Goal: Task Accomplishment & Management: Manage account settings

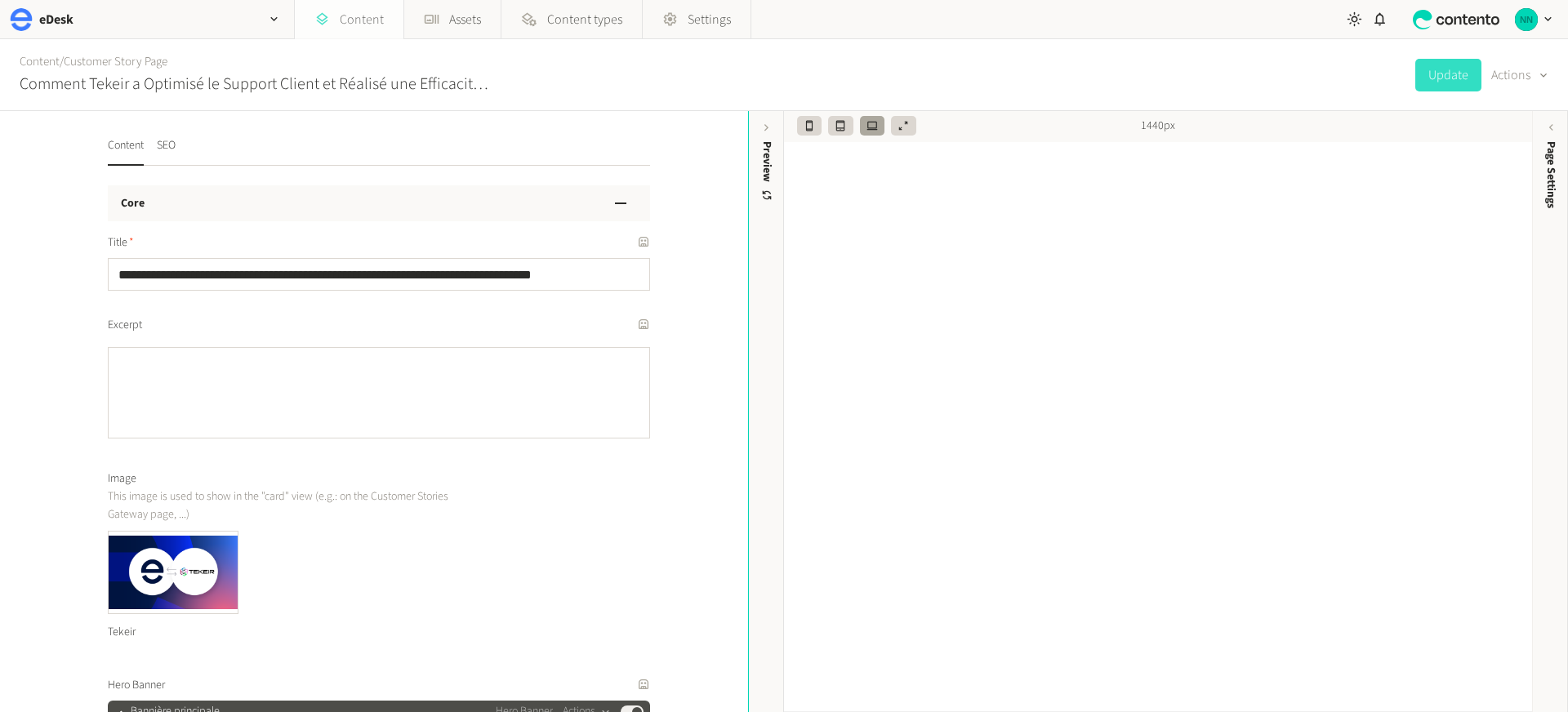
click at [369, 23] on link "Content" at bounding box center [348, 19] width 109 height 39
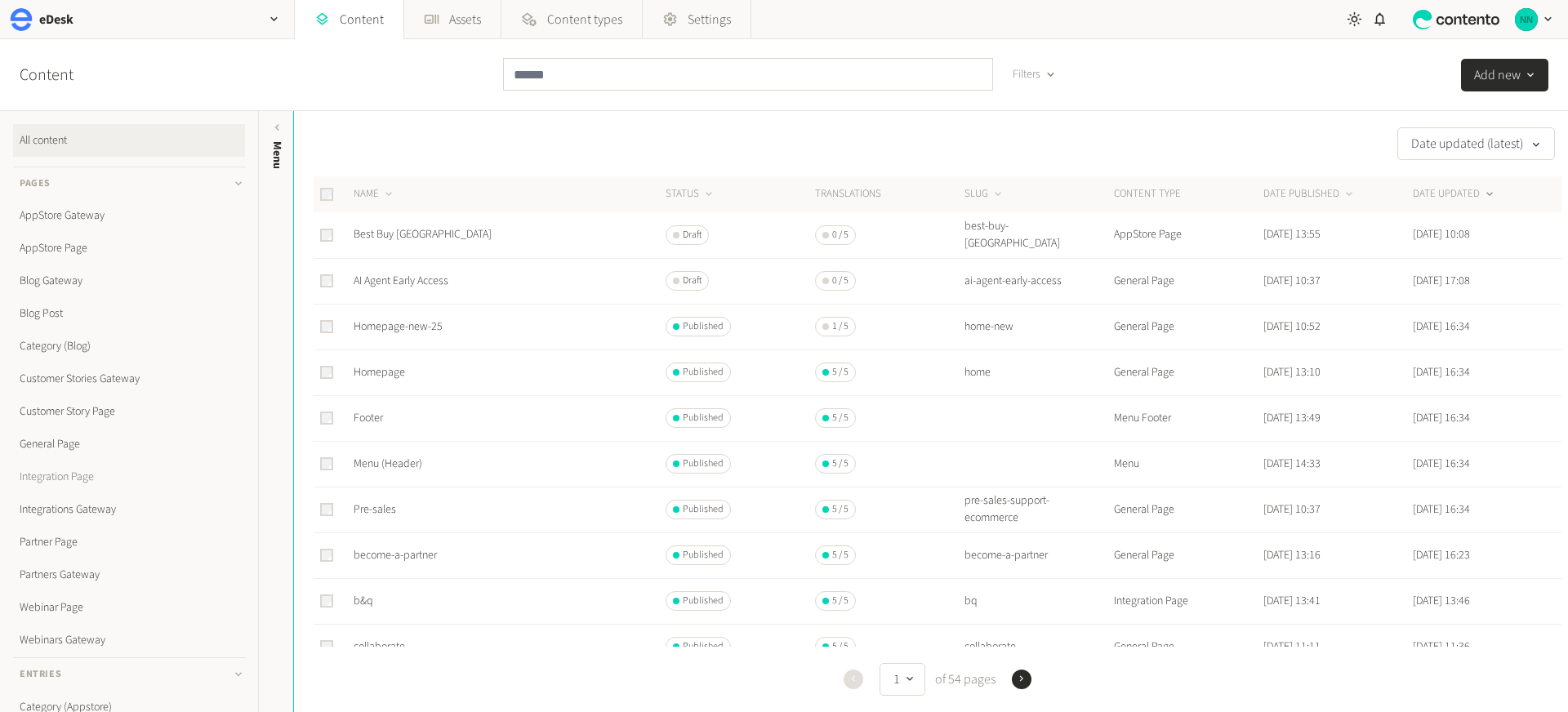
click at [89, 474] on link "Integration Page" at bounding box center [129, 477] width 232 height 33
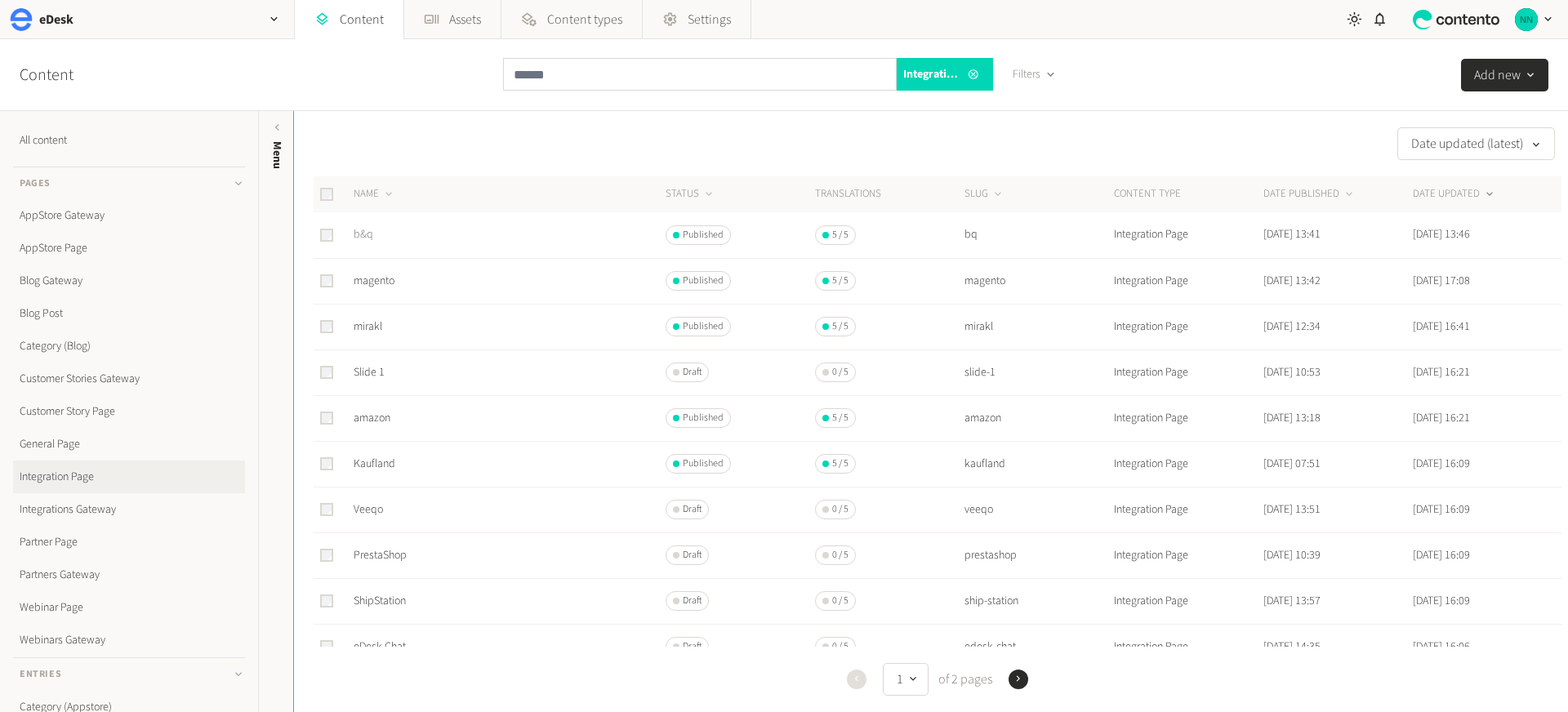
click at [358, 232] on link "b&q" at bounding box center [363, 234] width 19 height 16
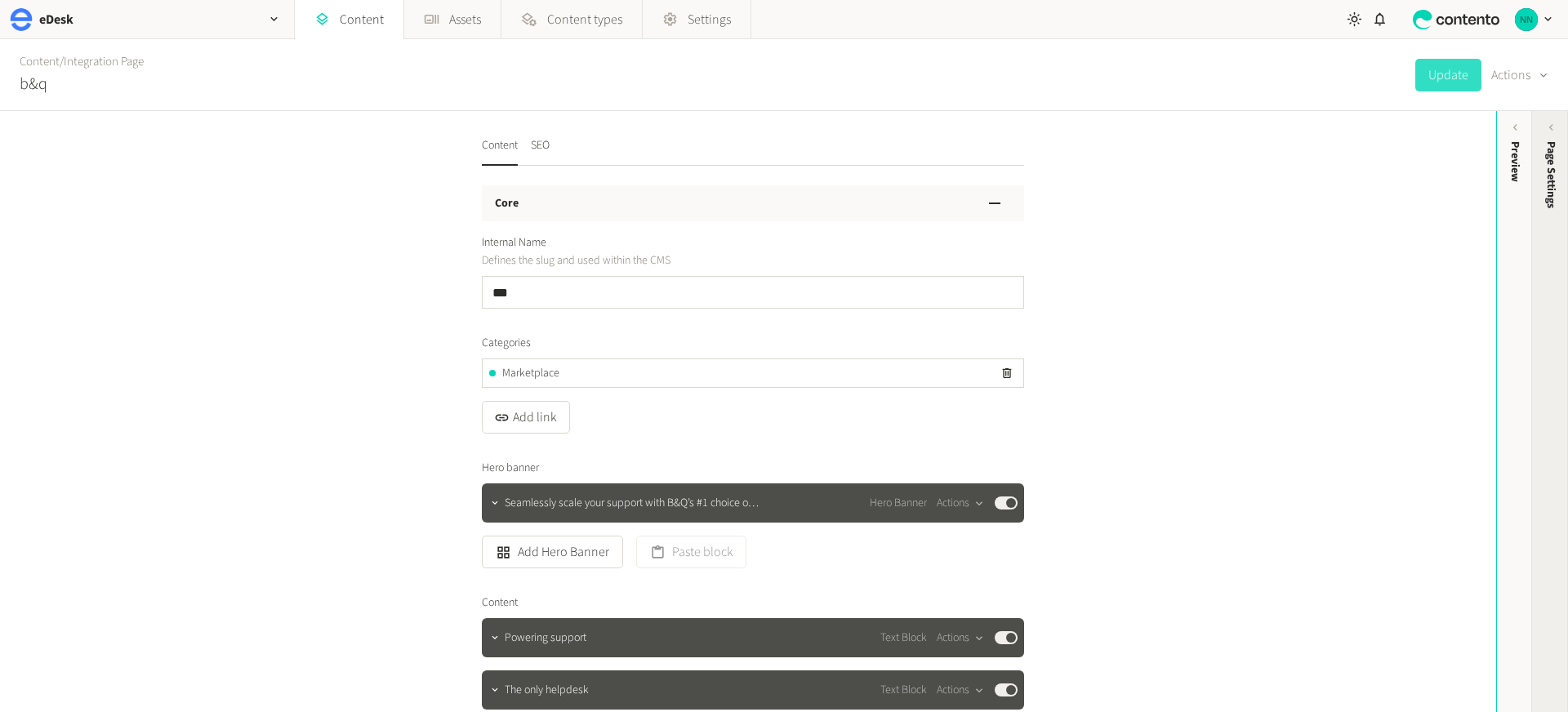
click at [1555, 173] on span "Page Settings" at bounding box center [1550, 175] width 17 height 67
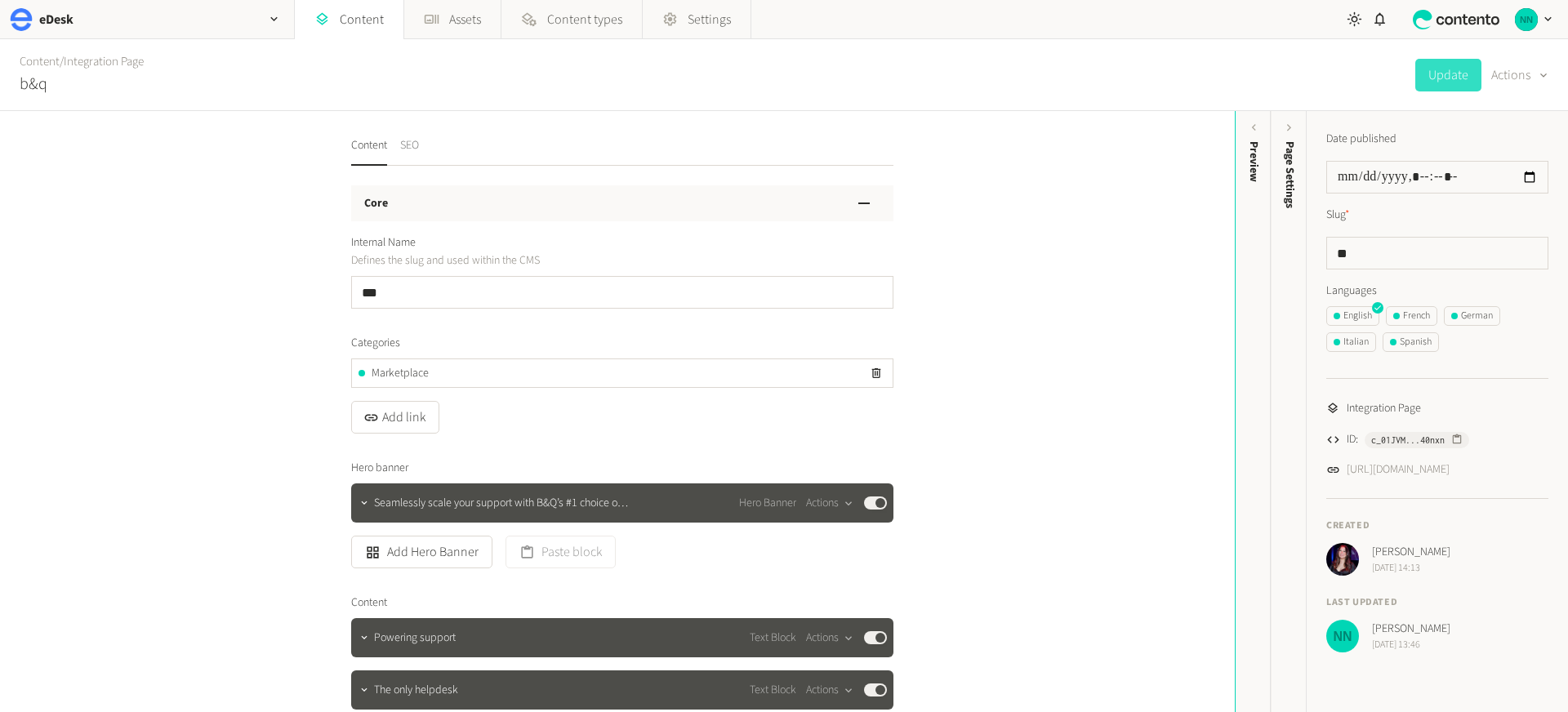
click at [412, 147] on button "SEO" at bounding box center [409, 151] width 19 height 28
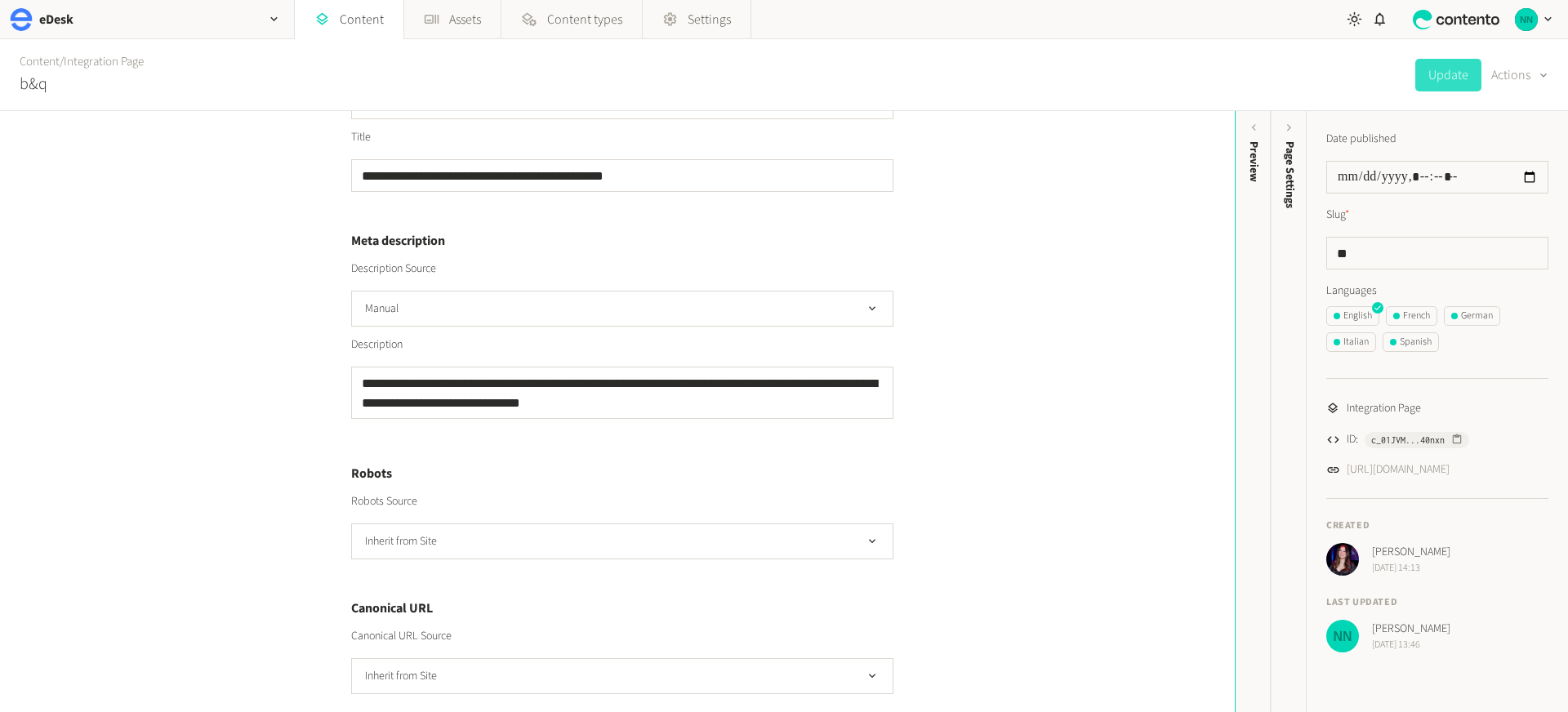
scroll to position [433, 0]
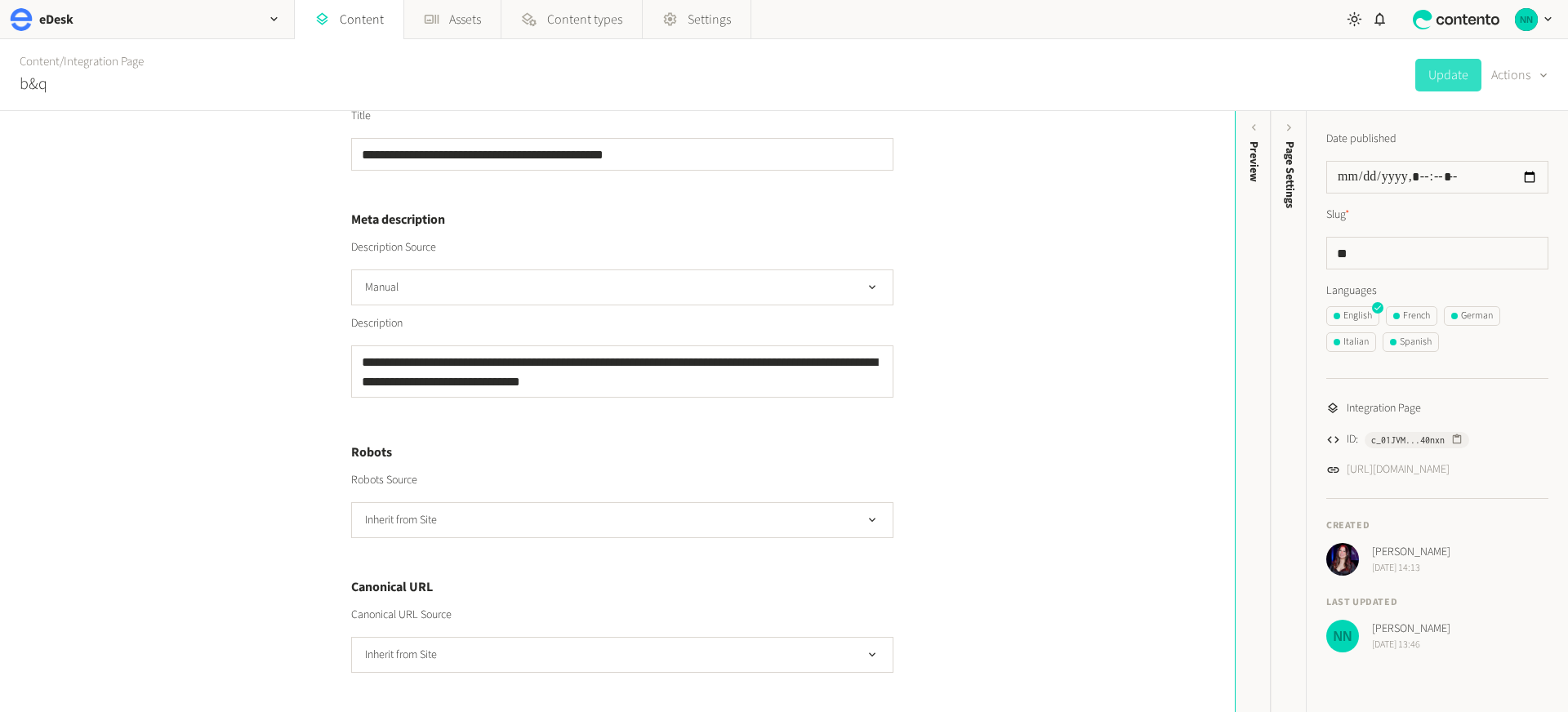
click at [484, 629] on div "Canonical URL Source Inherit from Site" at bounding box center [622, 639] width 542 height 66
click at [486, 640] on button "Inherit from Site" at bounding box center [622, 655] width 542 height 36
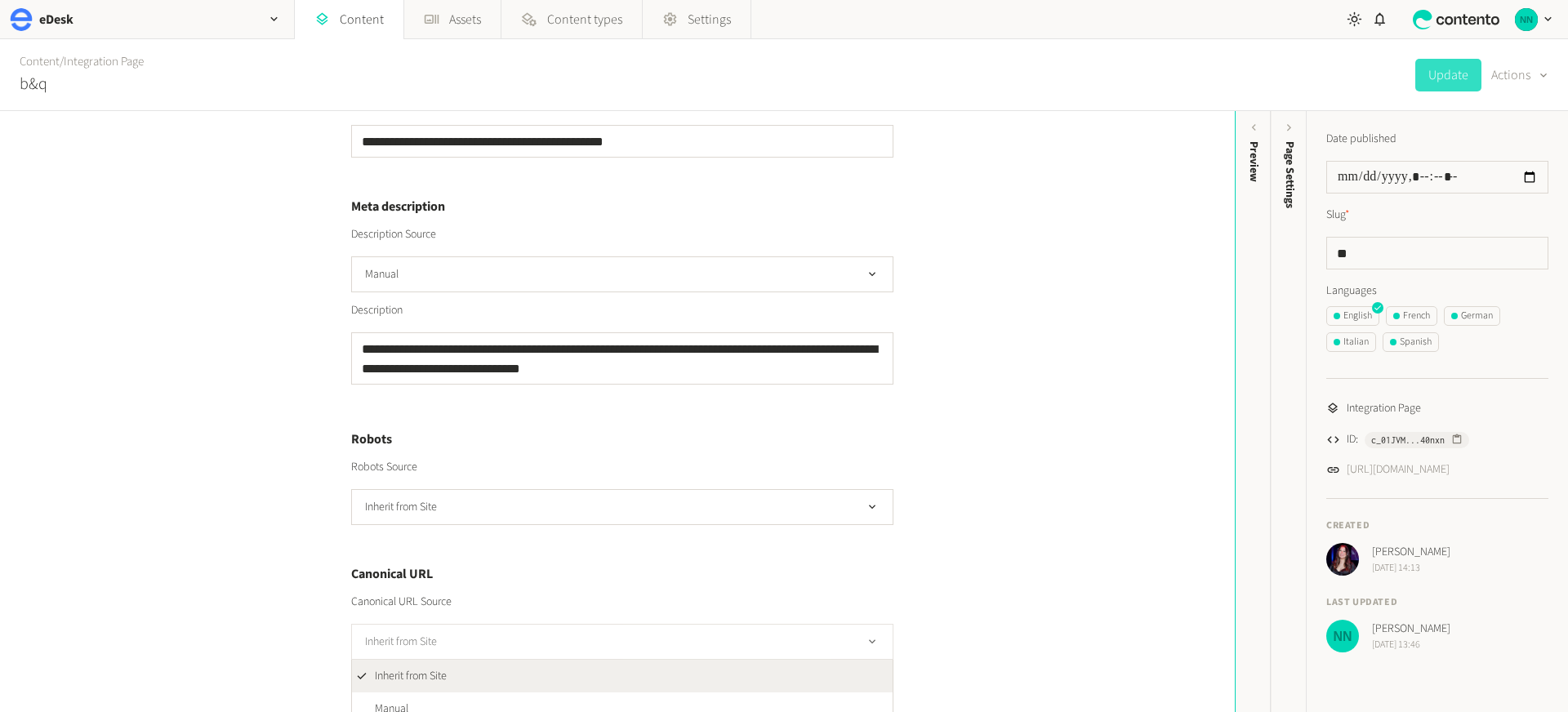
scroll to position [459, 0]
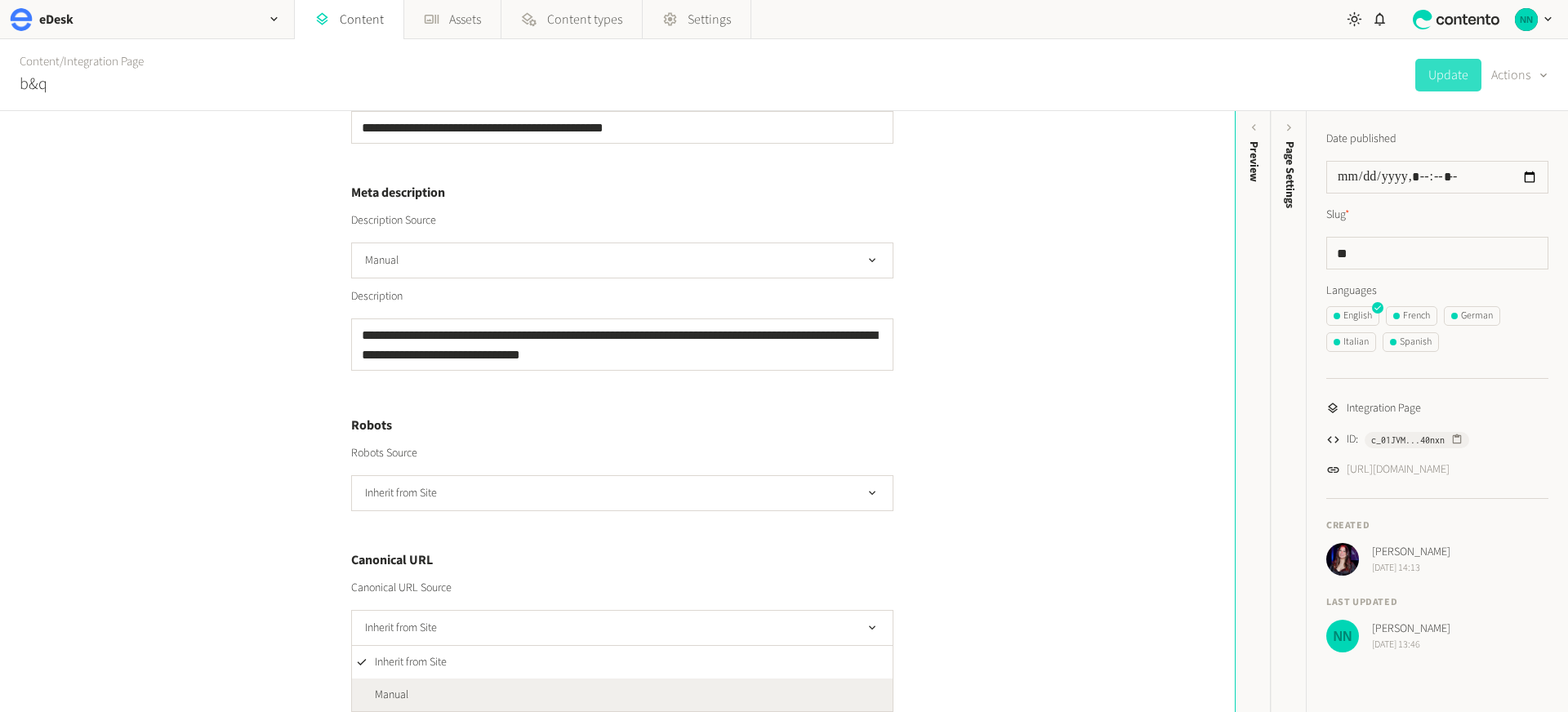
click at [440, 688] on li "Manual" at bounding box center [622, 694] width 540 height 33
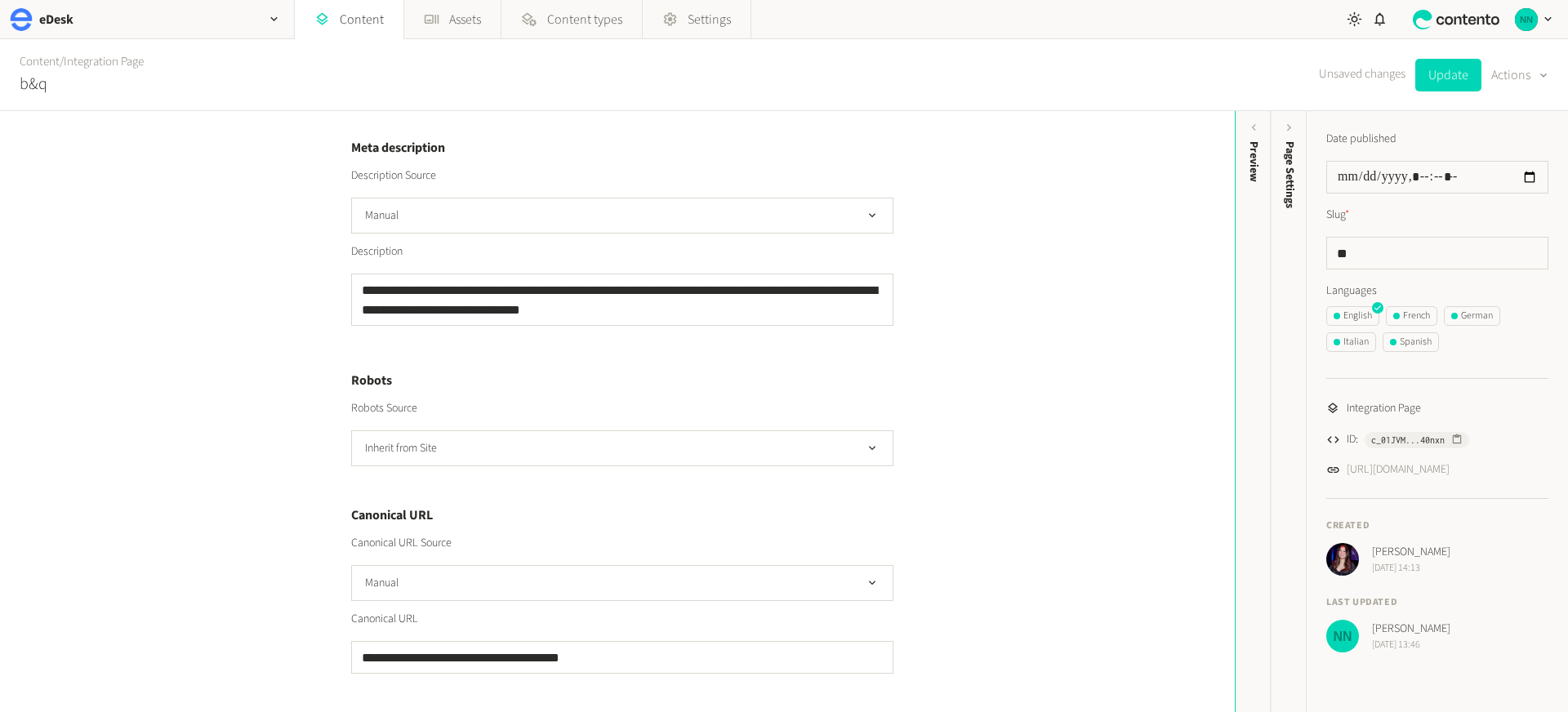
scroll to position [505, 0]
click at [455, 592] on button "Manual" at bounding box center [622, 582] width 542 height 36
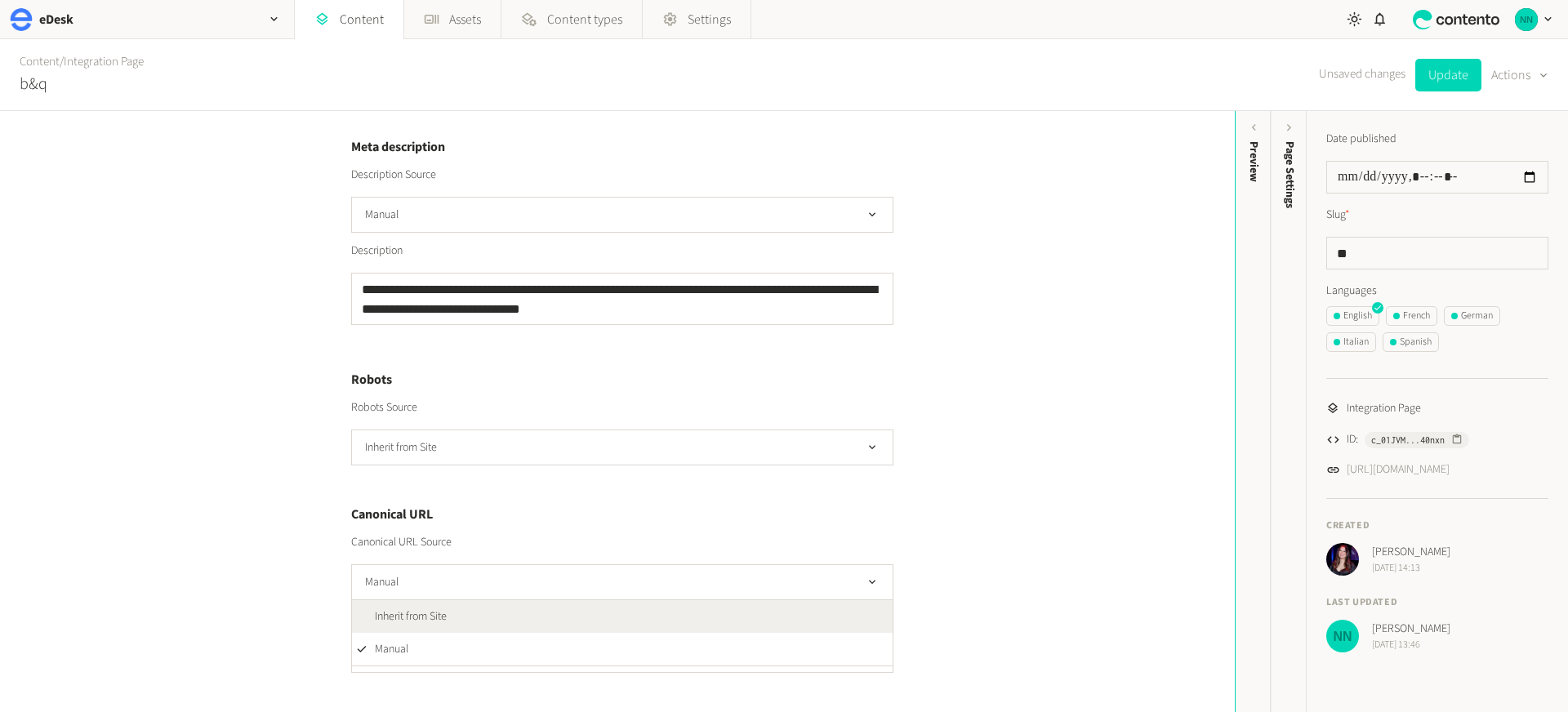
click at [444, 616] on span "Inherit from Site" at bounding box center [410, 616] width 72 height 17
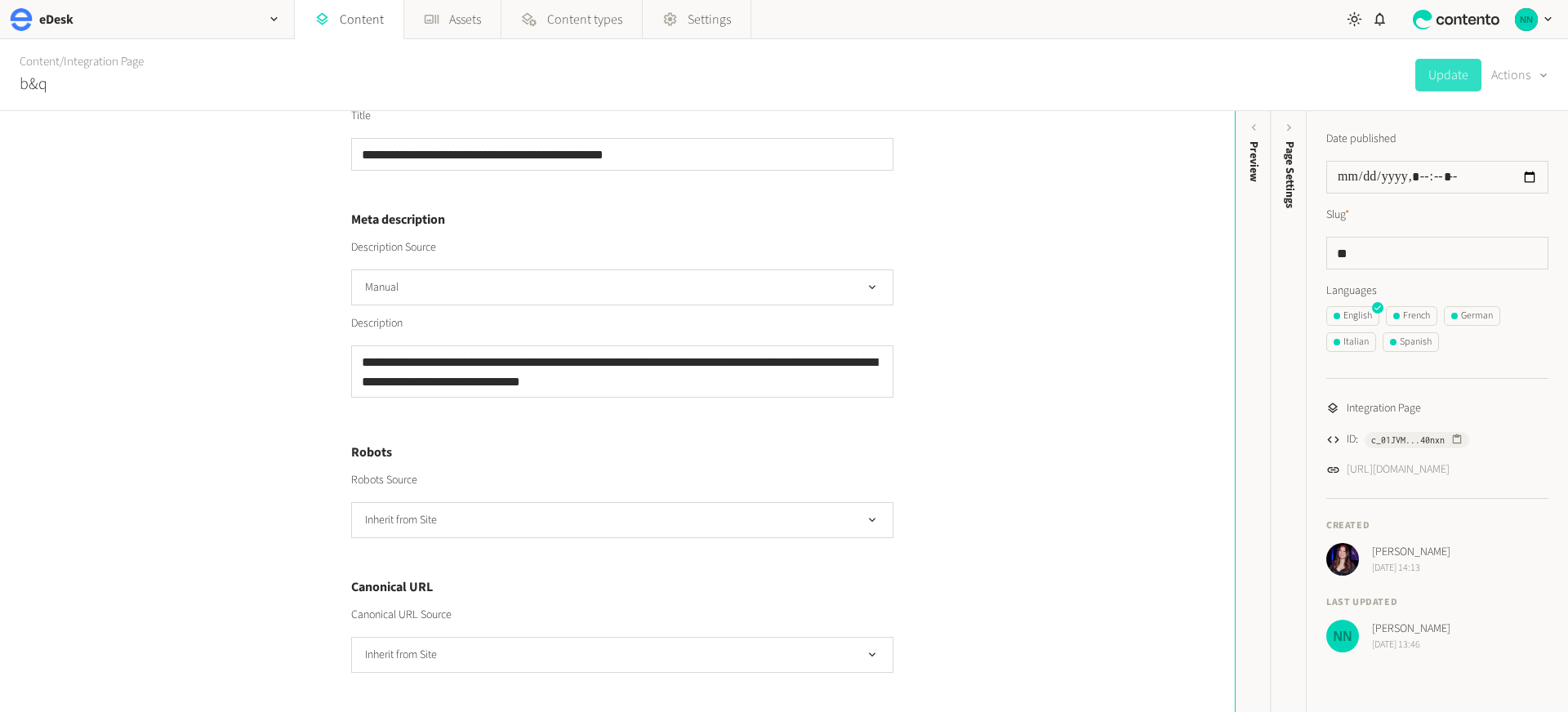
scroll to position [433, 0]
click at [1465, 312] on div "German" at bounding box center [1472, 316] width 42 height 15
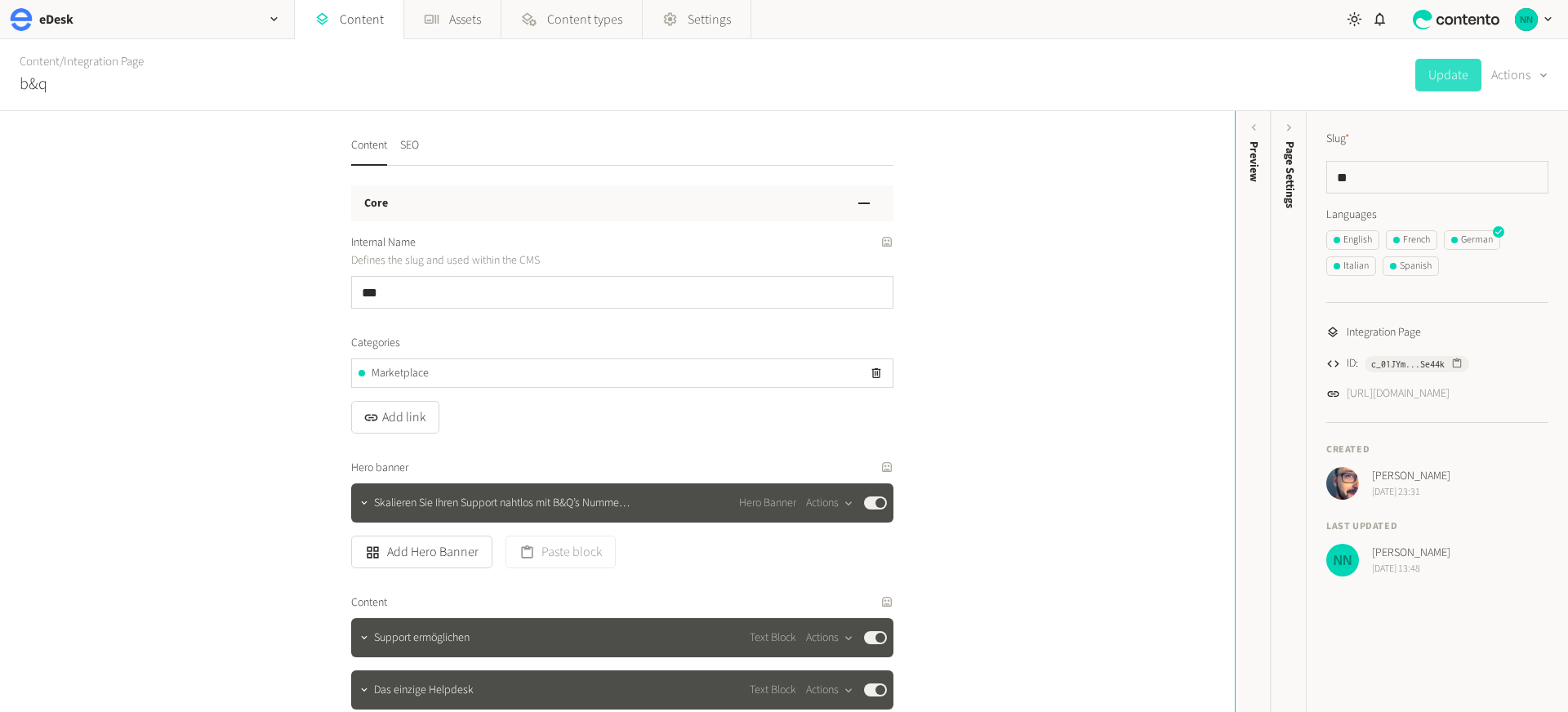
click at [422, 146] on nav "Content SEO" at bounding box center [622, 151] width 542 height 28
click at [410, 145] on button "SEO" at bounding box center [409, 151] width 19 height 28
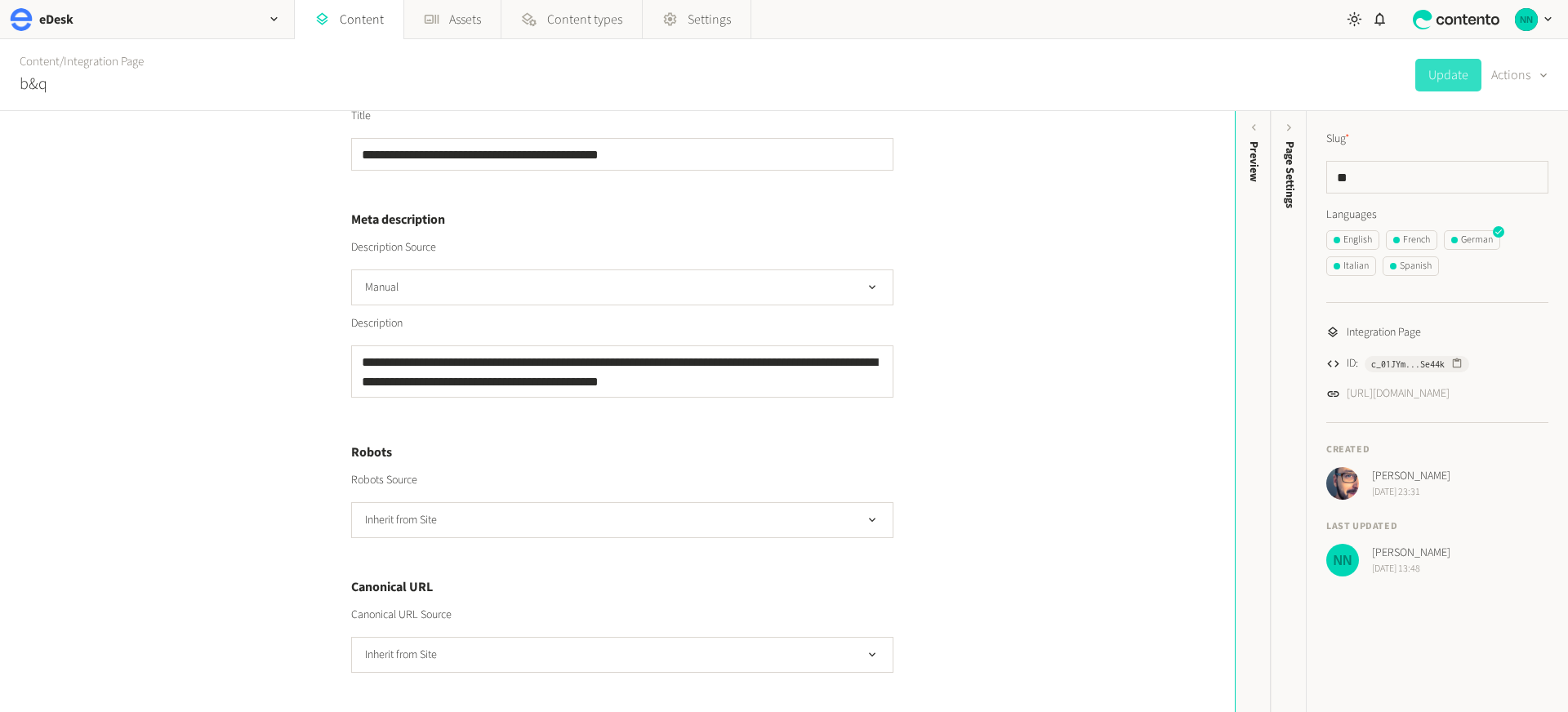
scroll to position [2, 0]
click at [458, 665] on button "Inherit from Site" at bounding box center [622, 655] width 542 height 36
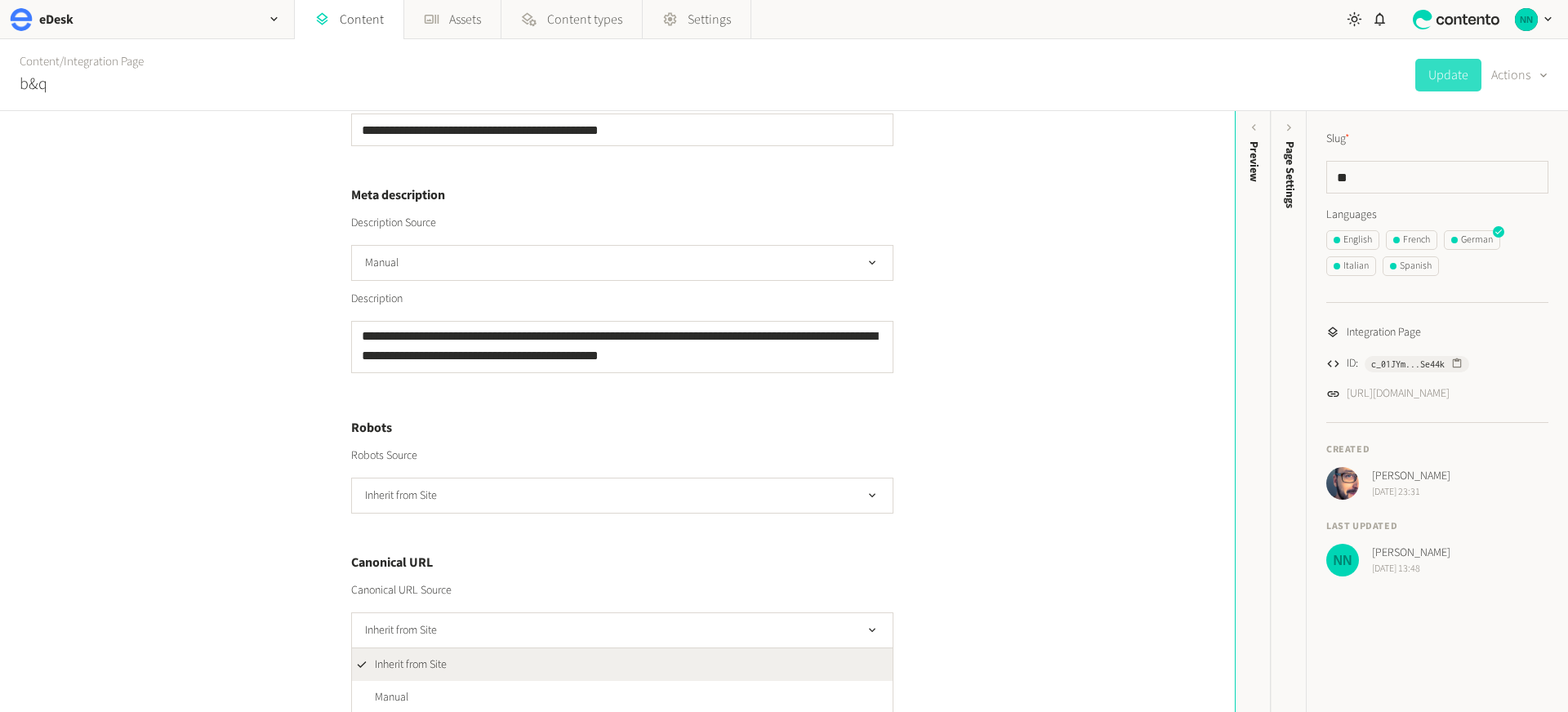
scroll to position [459, 0]
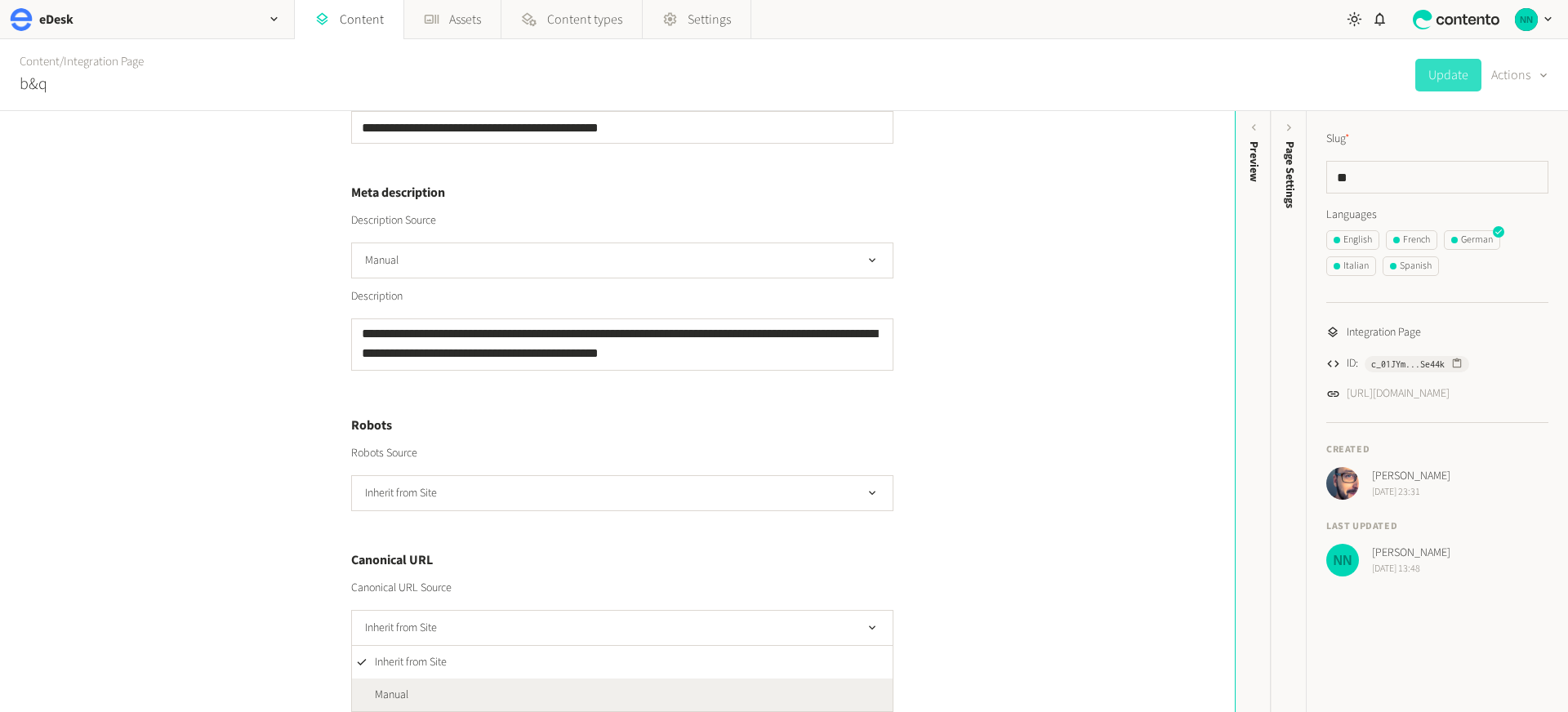
click at [443, 685] on li "Manual" at bounding box center [622, 694] width 540 height 33
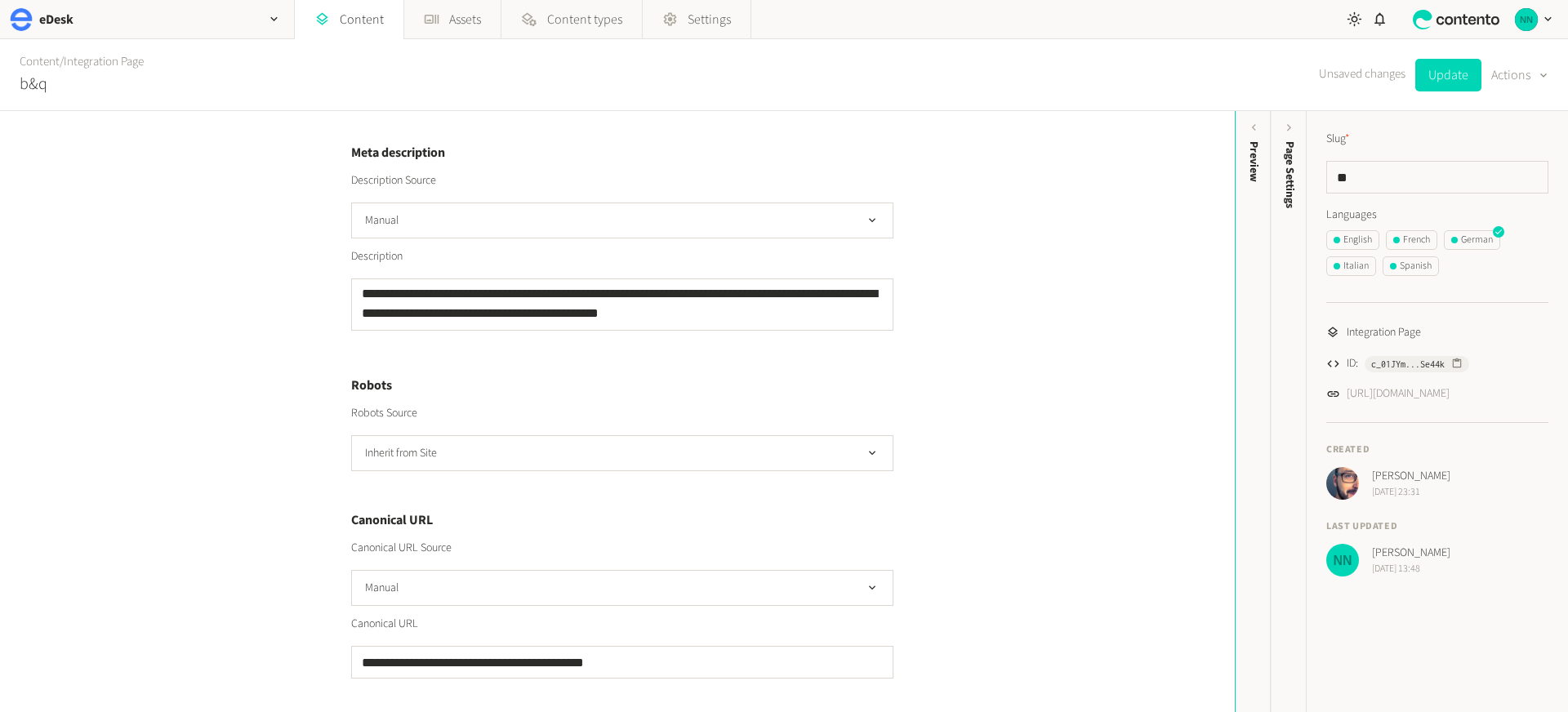
scroll to position [505, 0]
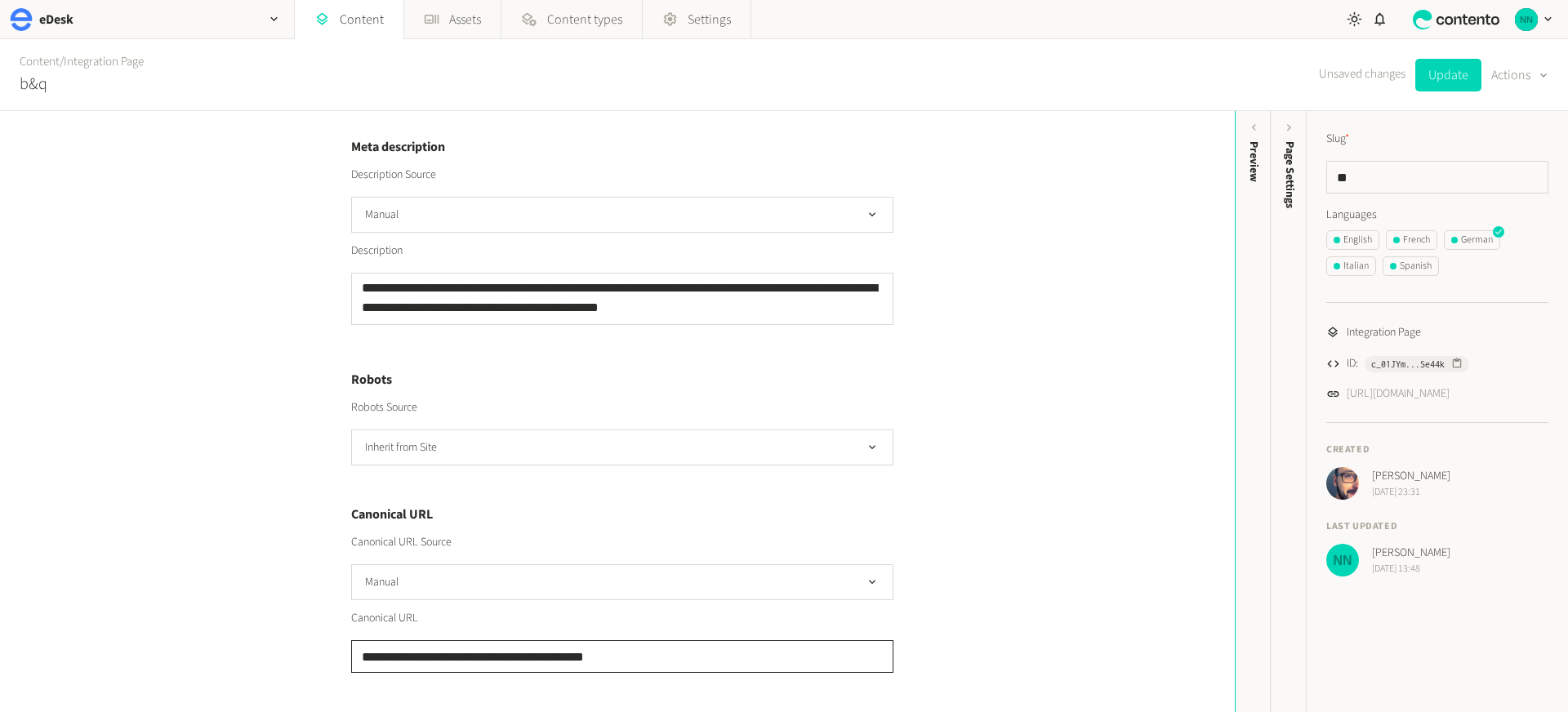
drag, startPoint x: 585, startPoint y: 658, endPoint x: 616, endPoint y: 659, distance: 31.0
click at [616, 659] on input "**********" at bounding box center [622, 656] width 542 height 33
type input "**********"
click at [942, 627] on div "**********" at bounding box center [617, 412] width 1235 height 601
click at [1442, 89] on button "Update" at bounding box center [1448, 74] width 66 height 33
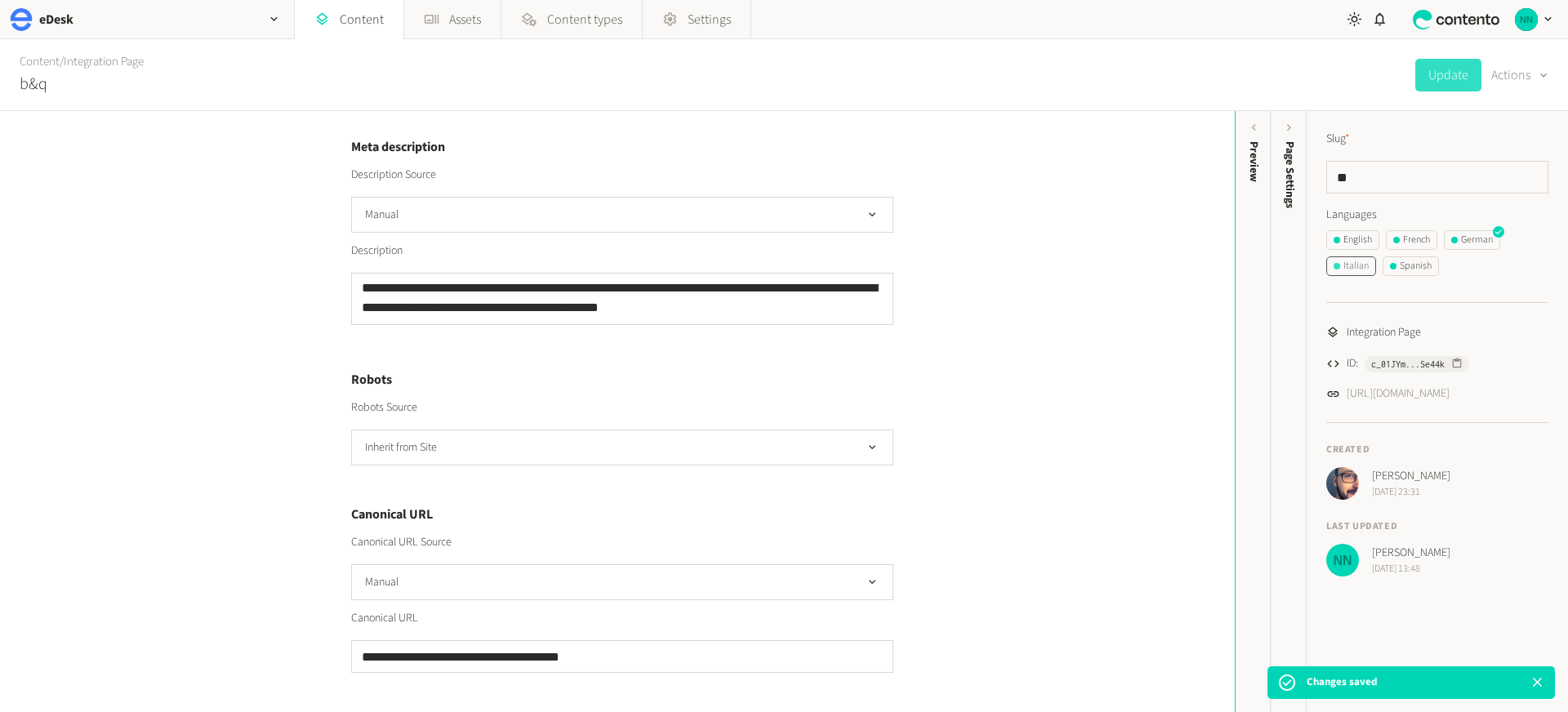
click at [1353, 272] on div "Italian" at bounding box center [1351, 266] width 35 height 15
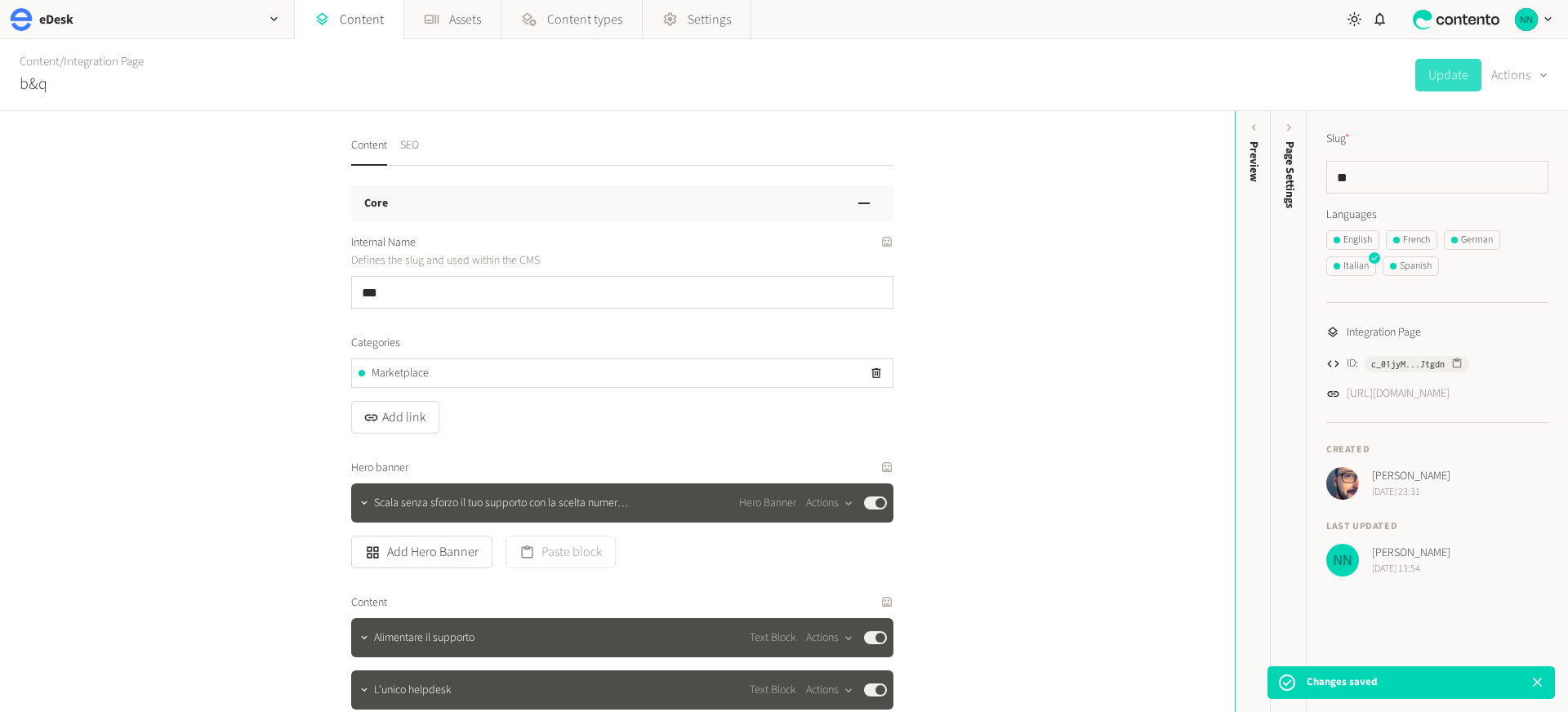
click at [413, 155] on button "SEO" at bounding box center [409, 151] width 19 height 28
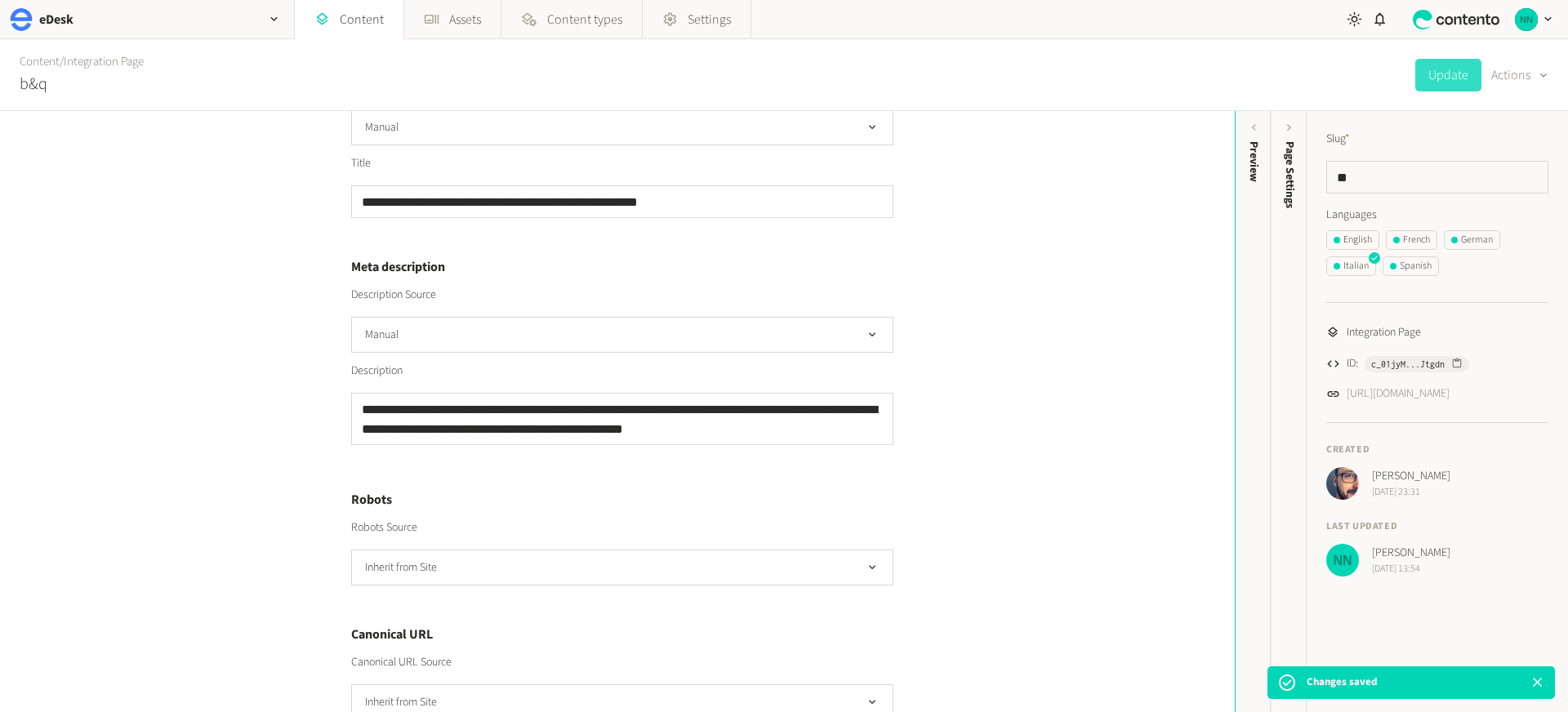
scroll to position [433, 0]
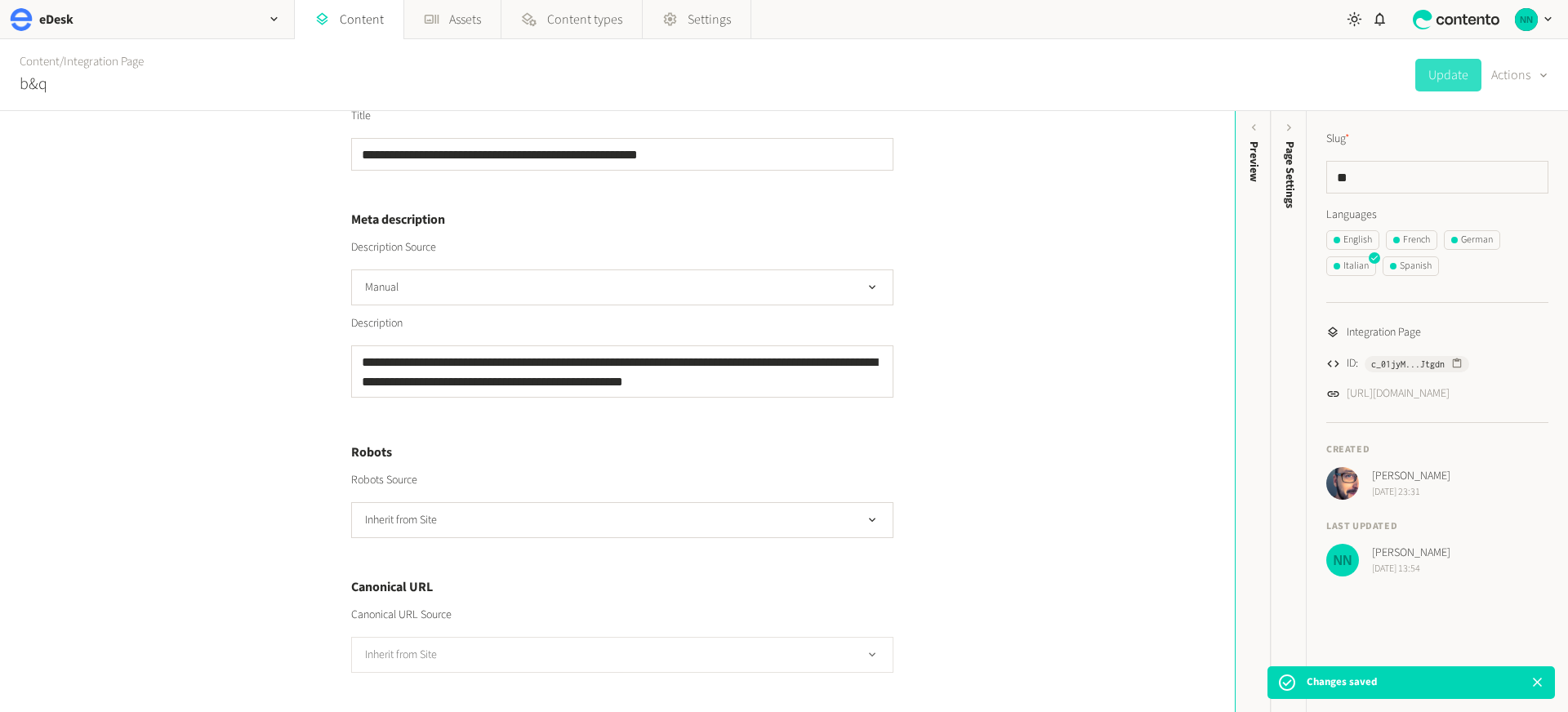
click at [503, 655] on button "Inherit from Site" at bounding box center [622, 655] width 542 height 36
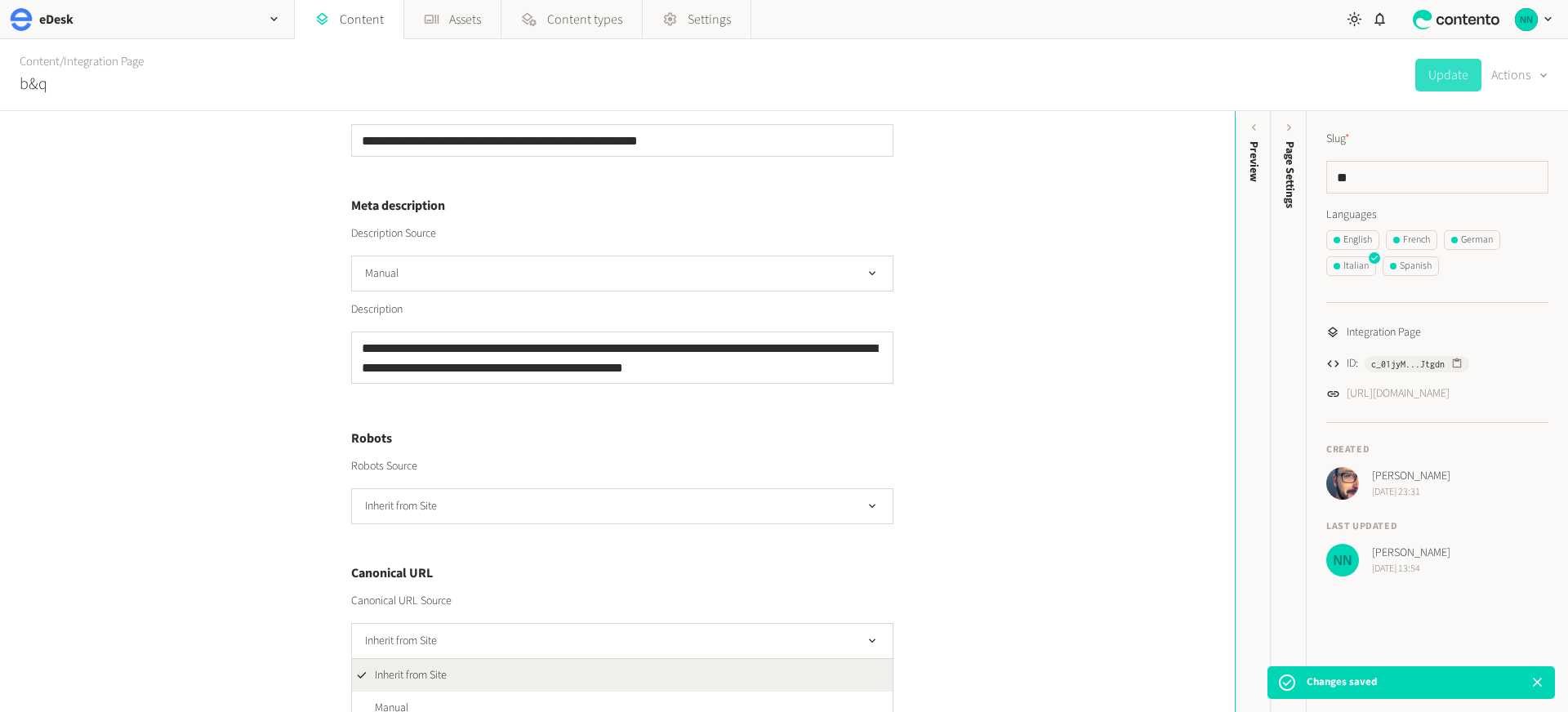
scroll to position [459, 0]
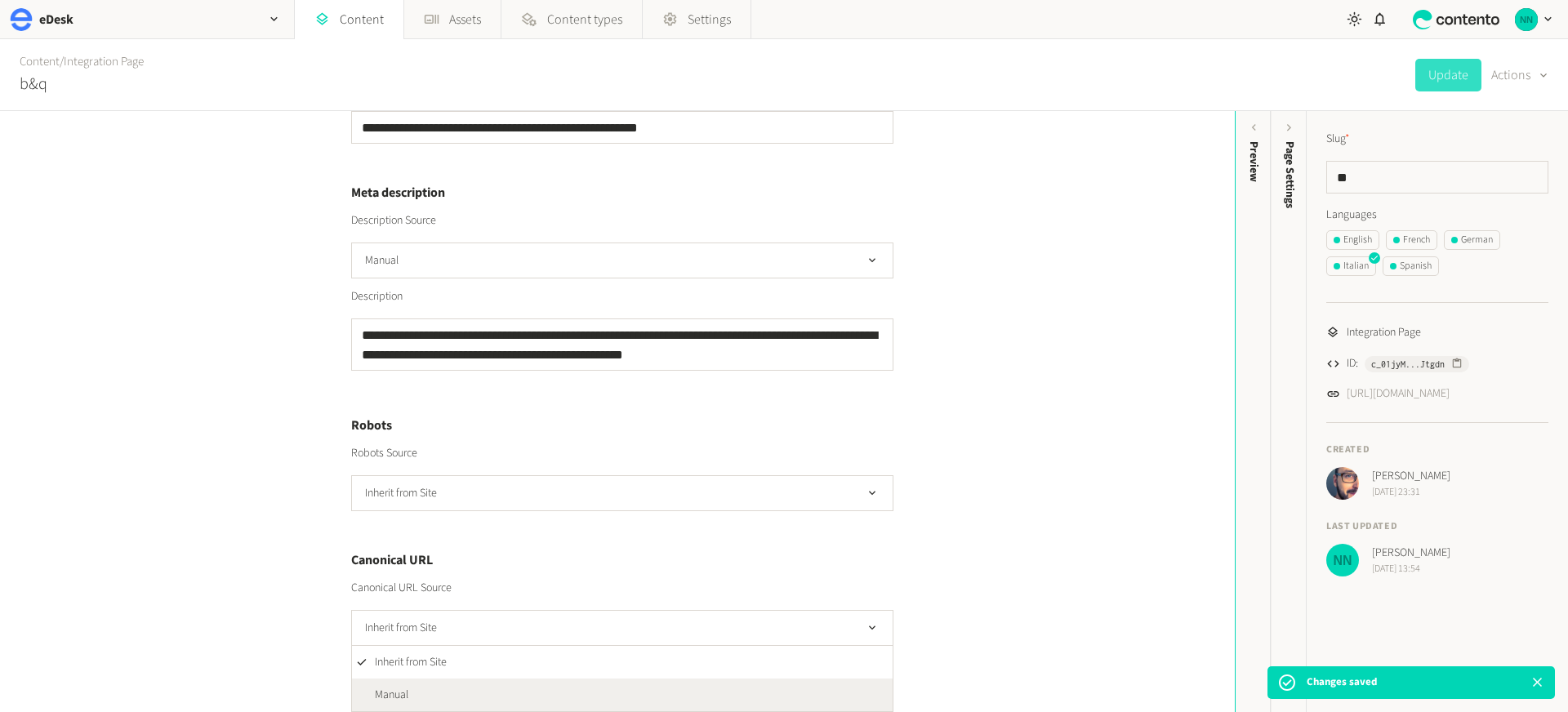
click at [463, 685] on li "Manual" at bounding box center [622, 694] width 540 height 33
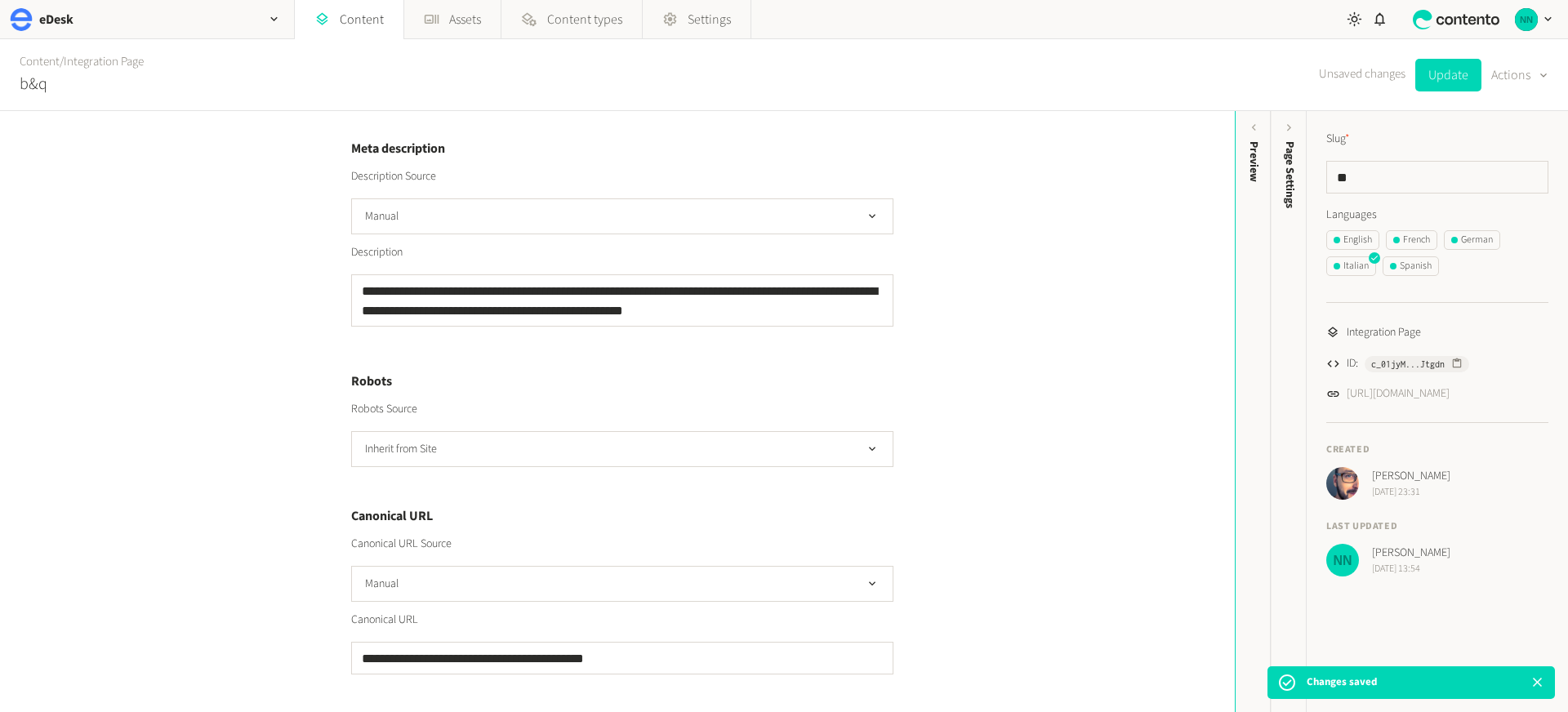
scroll to position [505, 0]
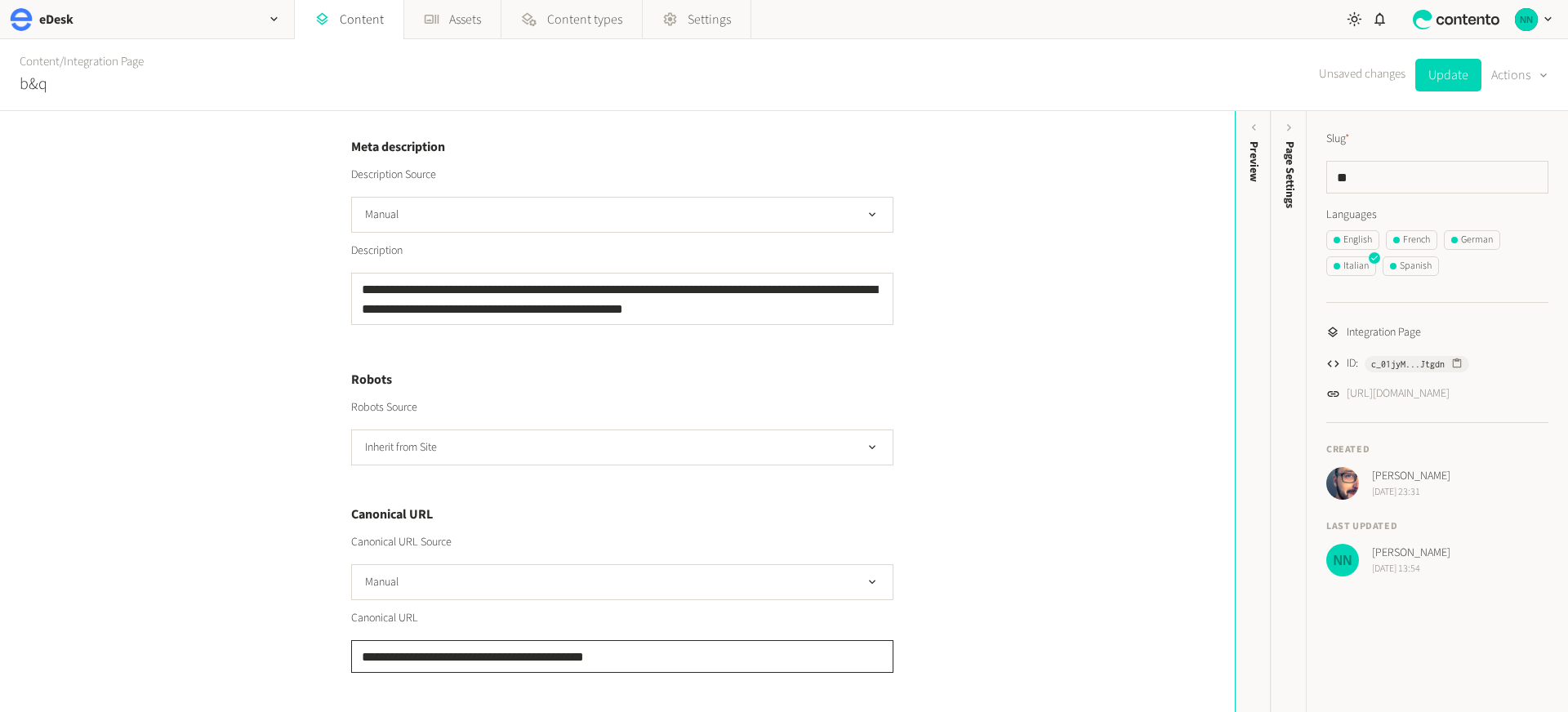
drag, startPoint x: 579, startPoint y: 658, endPoint x: 608, endPoint y: 655, distance: 29.2
click at [608, 655] on input "**********" at bounding box center [622, 656] width 542 height 33
type input "**********"
click at [1443, 81] on button "Update" at bounding box center [1448, 74] width 66 height 33
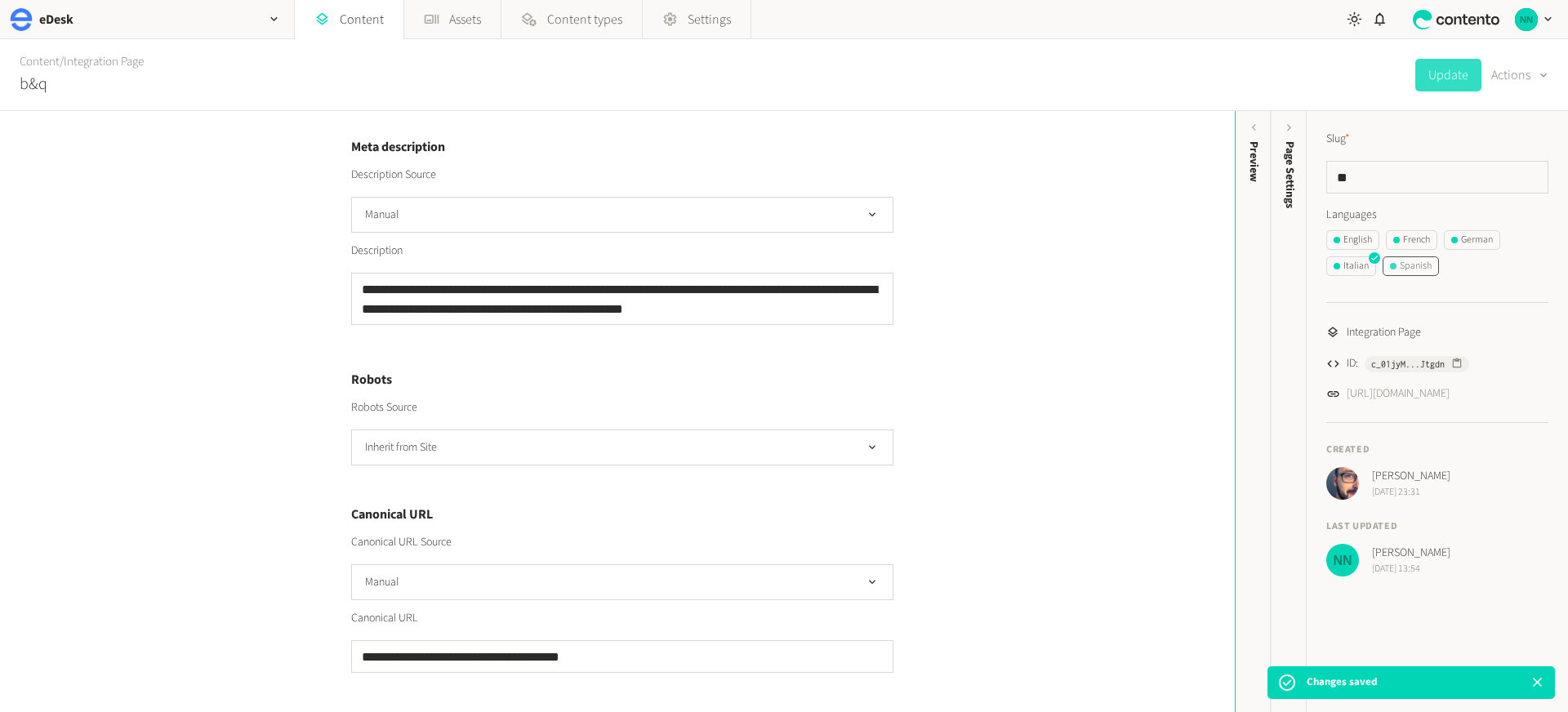
click at [1421, 269] on div "Spanish" at bounding box center [1411, 266] width 42 height 15
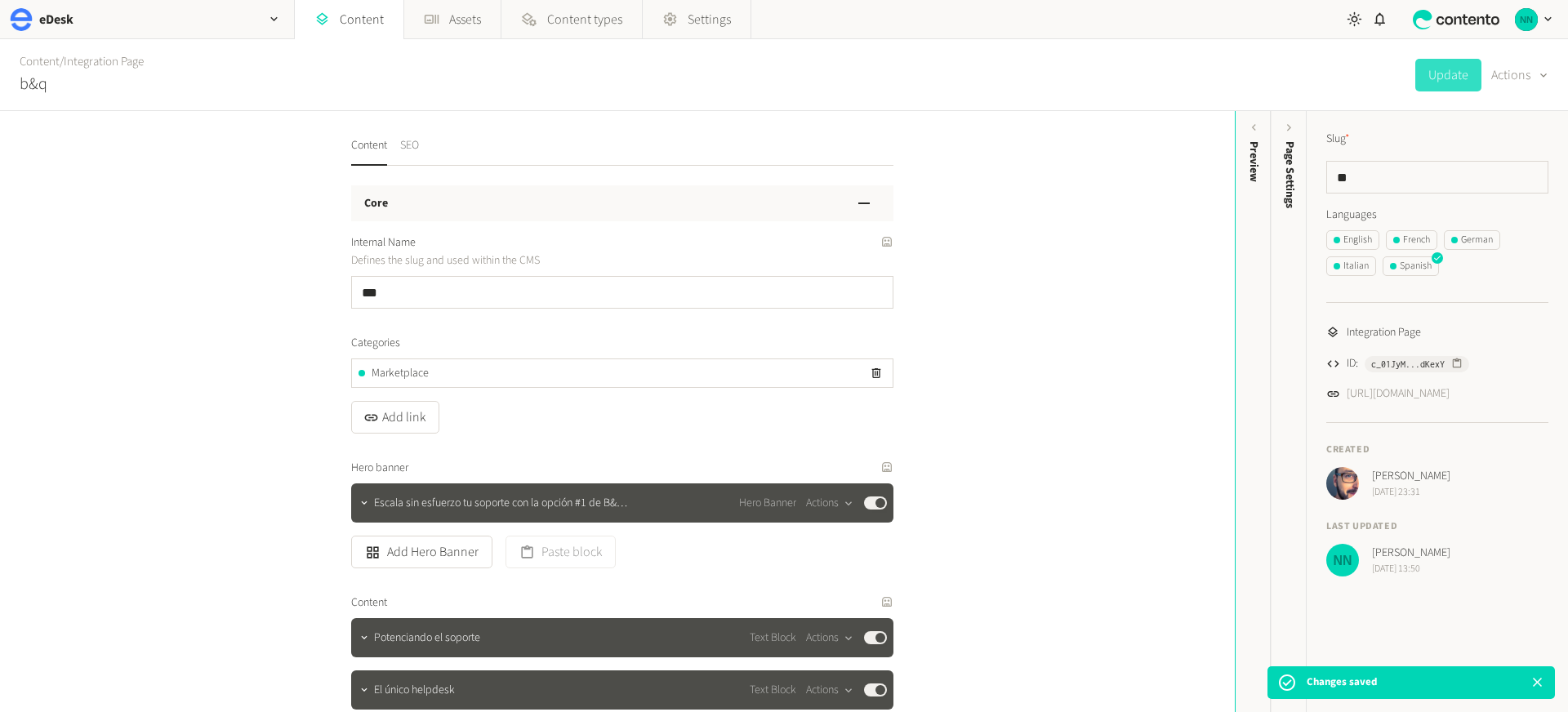
click at [417, 154] on button "SEO" at bounding box center [409, 151] width 19 height 28
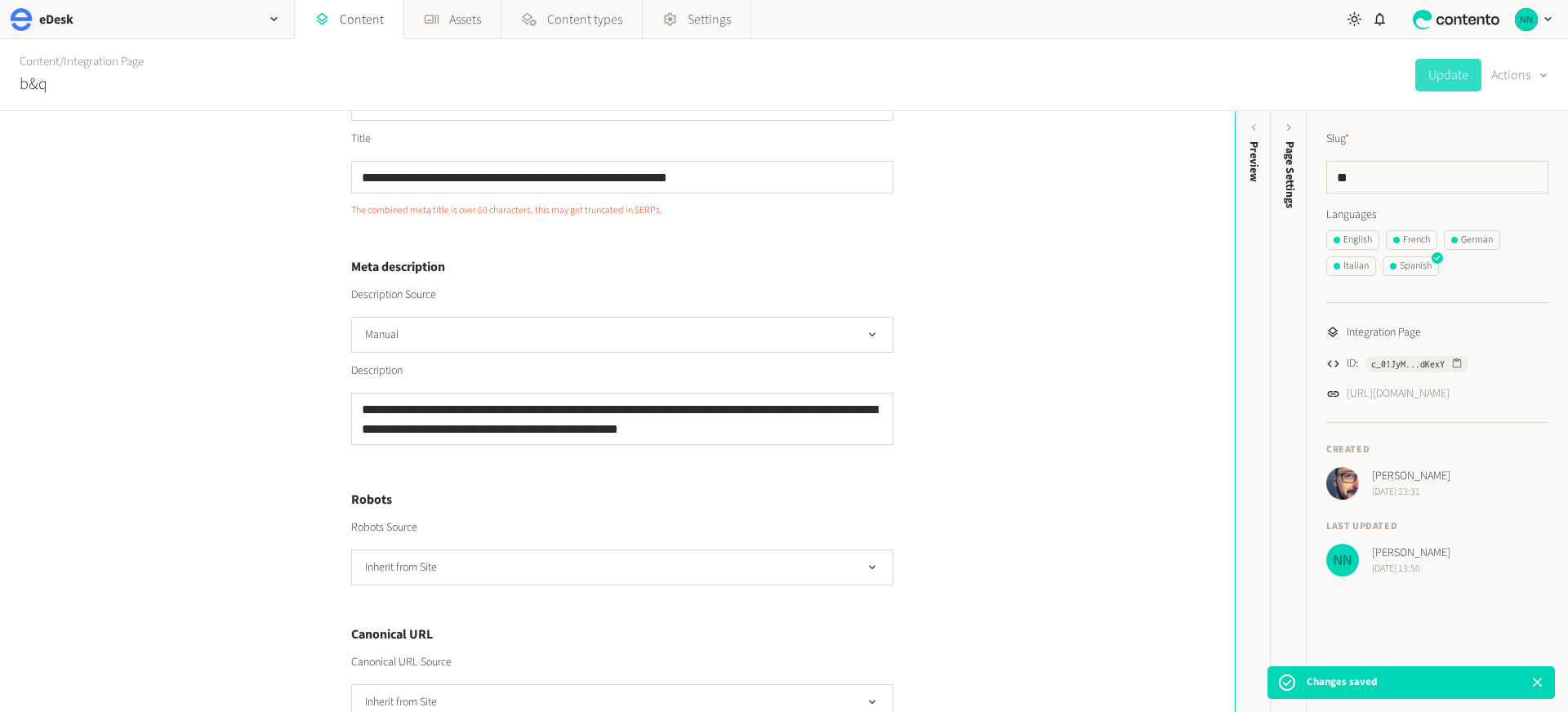
scroll to position [456, 0]
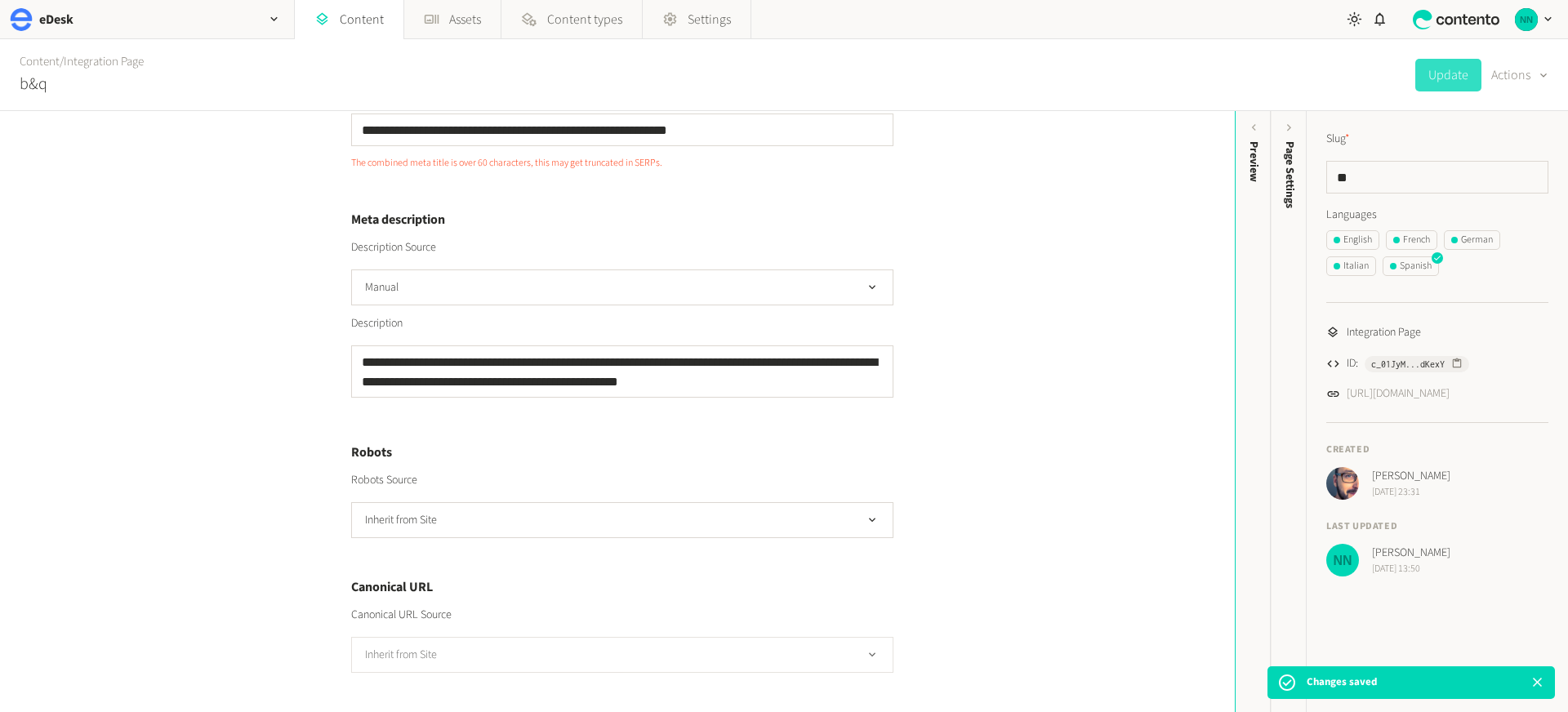
click at [490, 655] on button "Inherit from Site" at bounding box center [622, 655] width 542 height 36
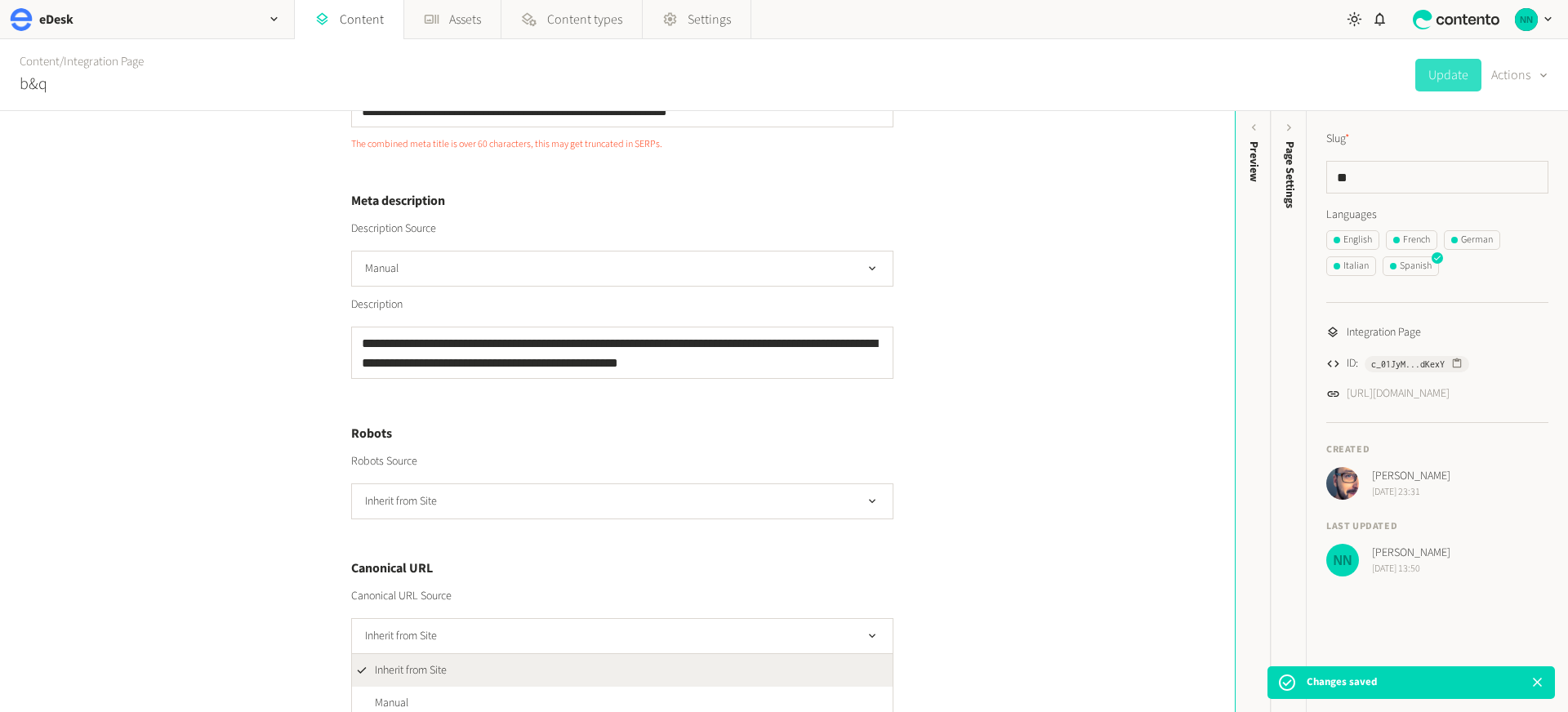
scroll to position [484, 0]
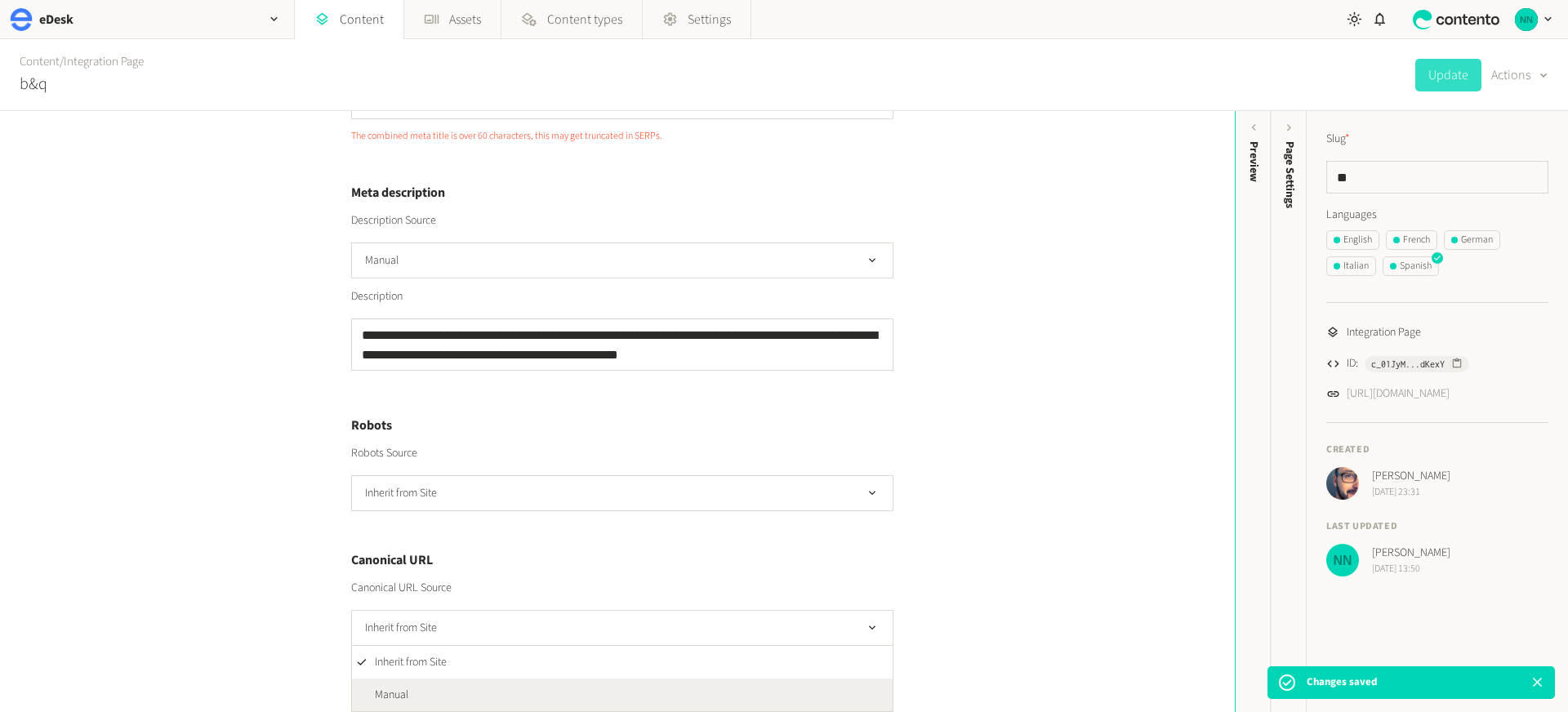
click at [470, 680] on li "Manual" at bounding box center [622, 694] width 540 height 33
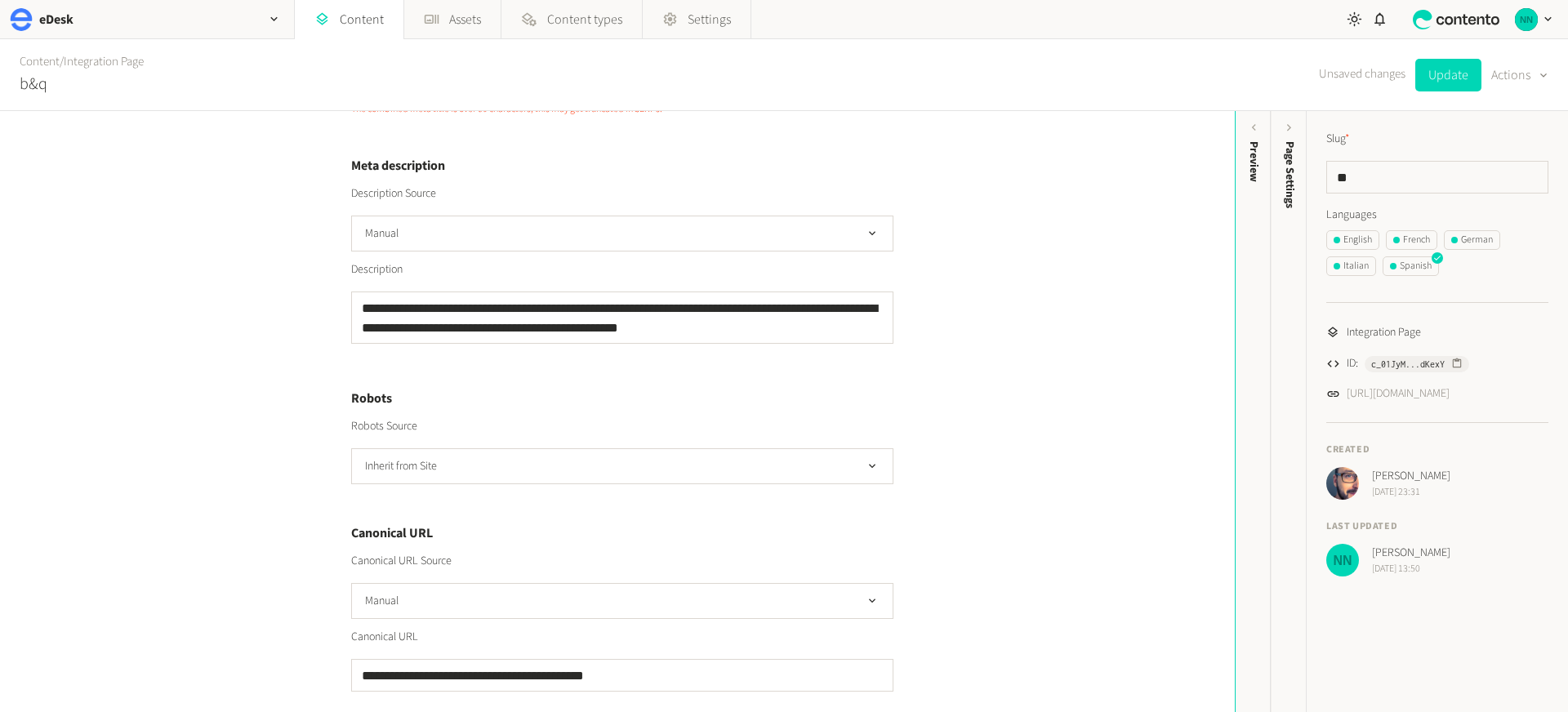
scroll to position [529, 0]
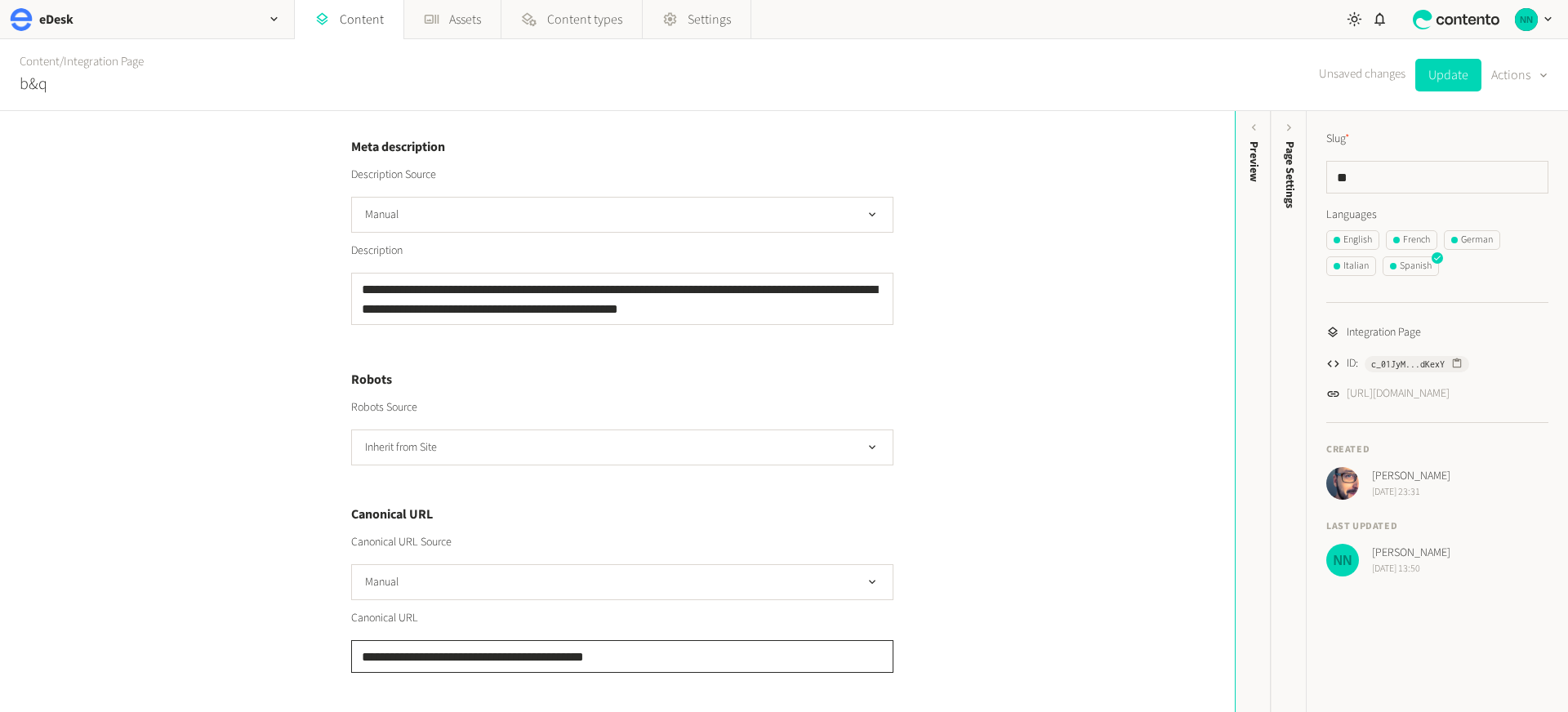
drag, startPoint x: 583, startPoint y: 657, endPoint x: 613, endPoint y: 654, distance: 30.1
click at [613, 654] on input "**********" at bounding box center [622, 656] width 542 height 33
type input "**********"
click at [165, 507] on div "**********" at bounding box center [617, 412] width 1235 height 601
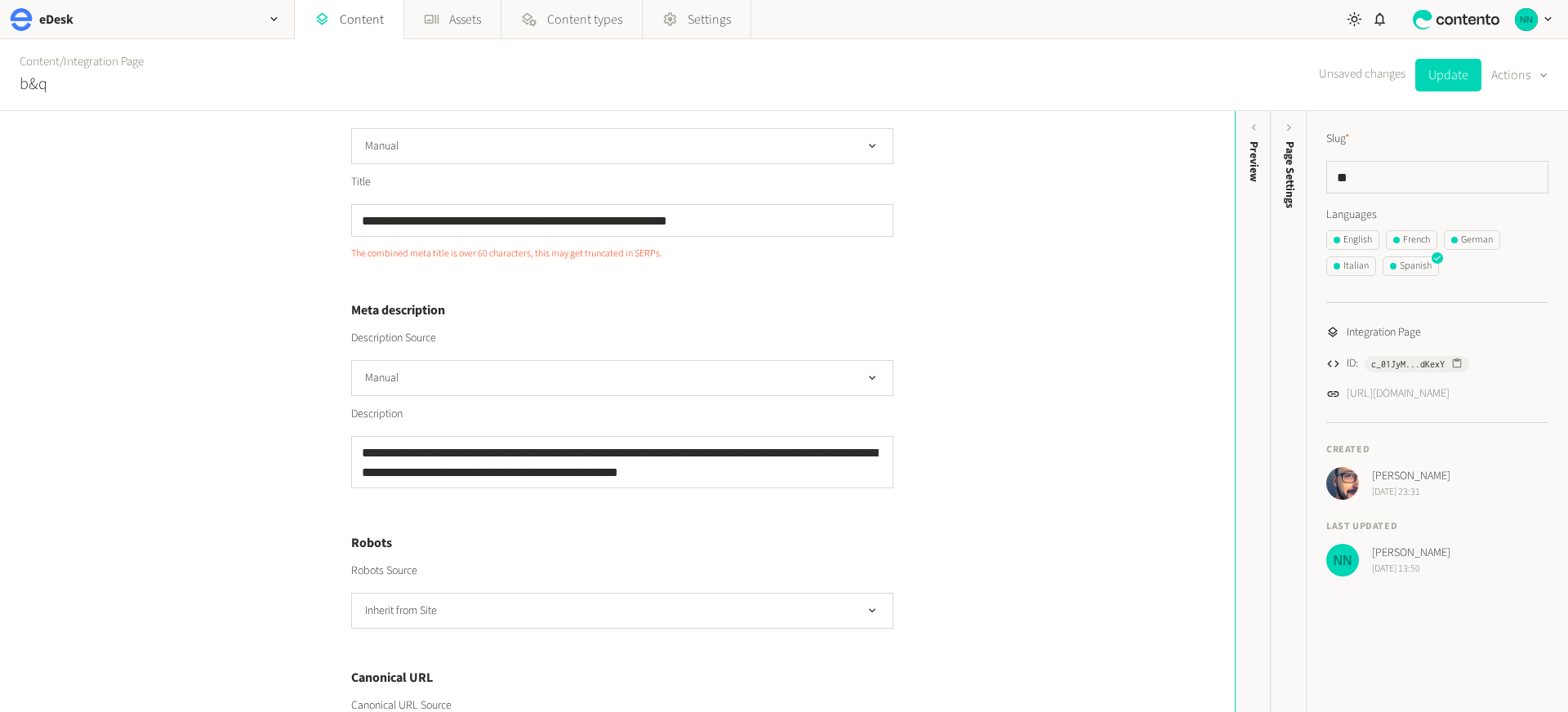
scroll to position [328, 0]
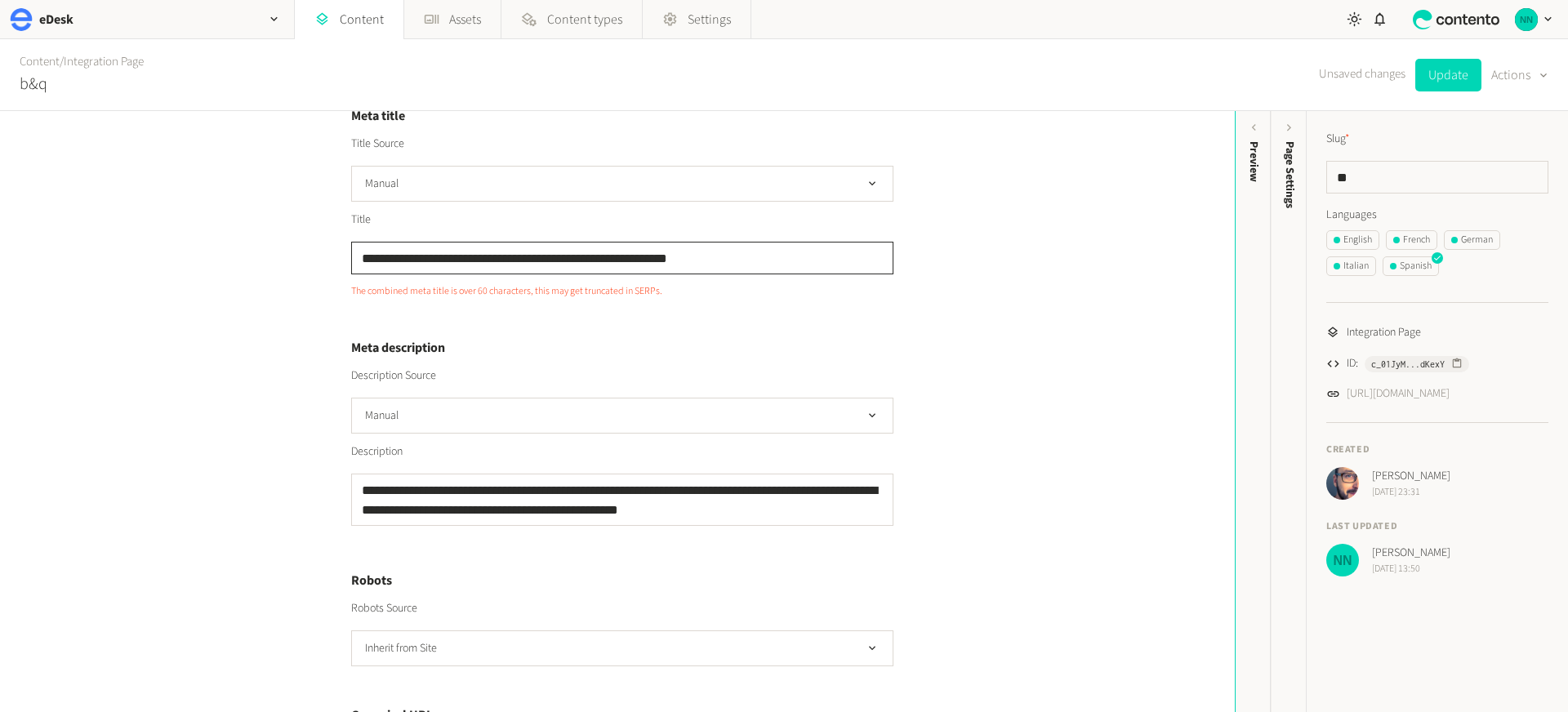
drag, startPoint x: 658, startPoint y: 259, endPoint x: 728, endPoint y: 260, distance: 70.0
click at [728, 260] on input "**********" at bounding box center [622, 257] width 542 height 33
type input "**********"
click at [923, 317] on div "**********" at bounding box center [617, 412] width 1235 height 601
click at [1442, 58] on button "Update" at bounding box center [1448, 74] width 66 height 33
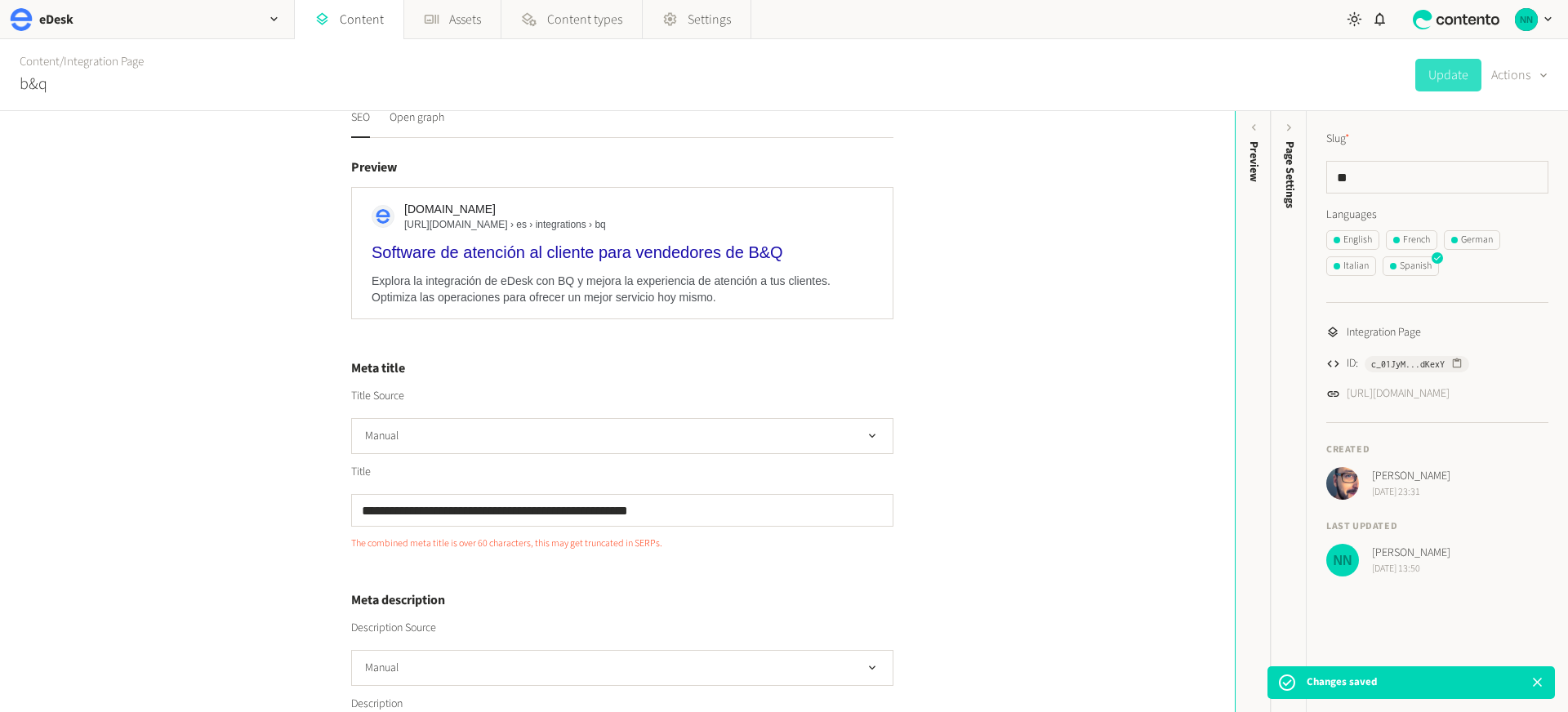
scroll to position [0, 0]
